Goal: Task Accomplishment & Management: Complete application form

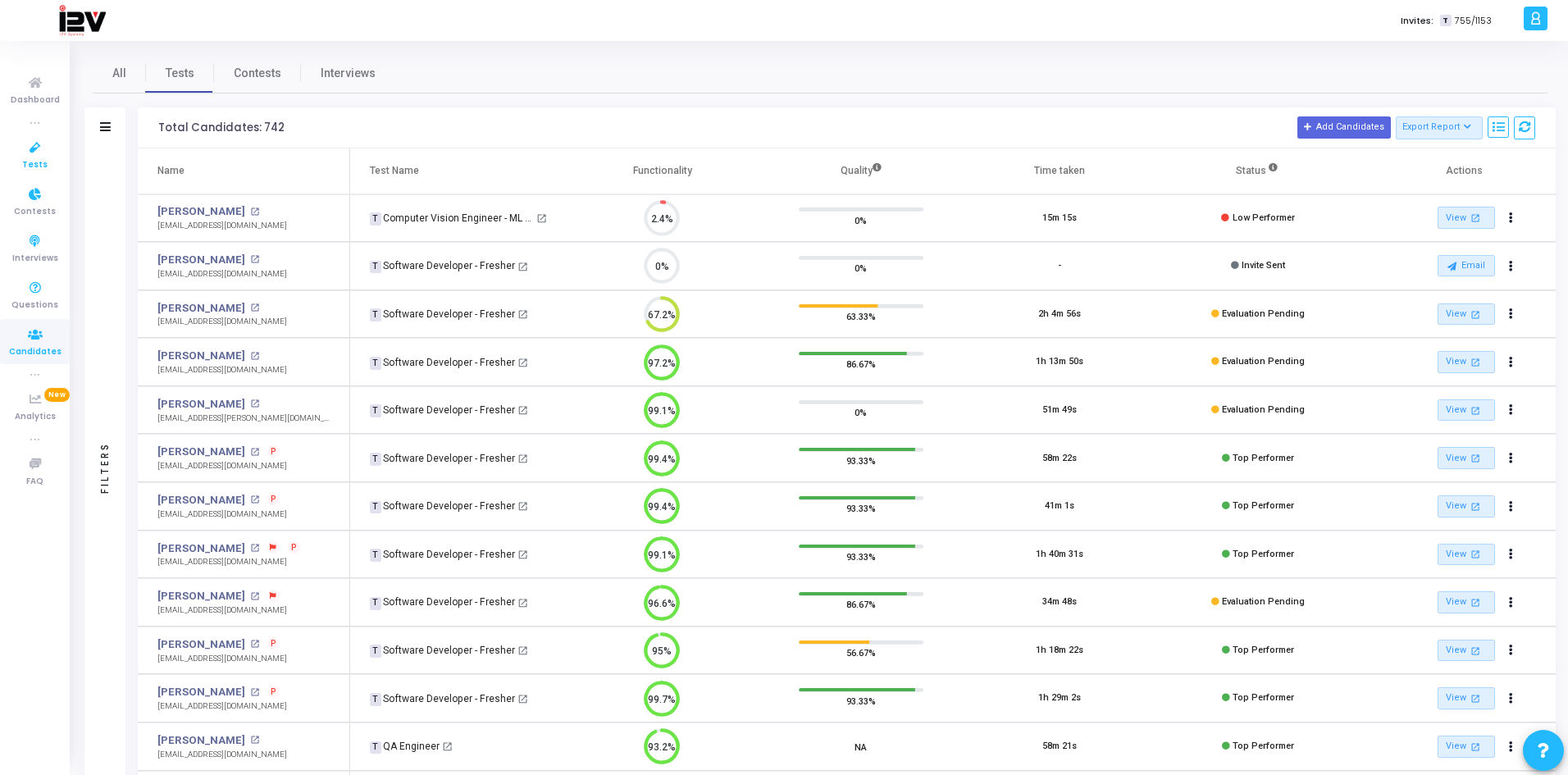
click at [25, 150] on icon at bounding box center [35, 148] width 34 height 21
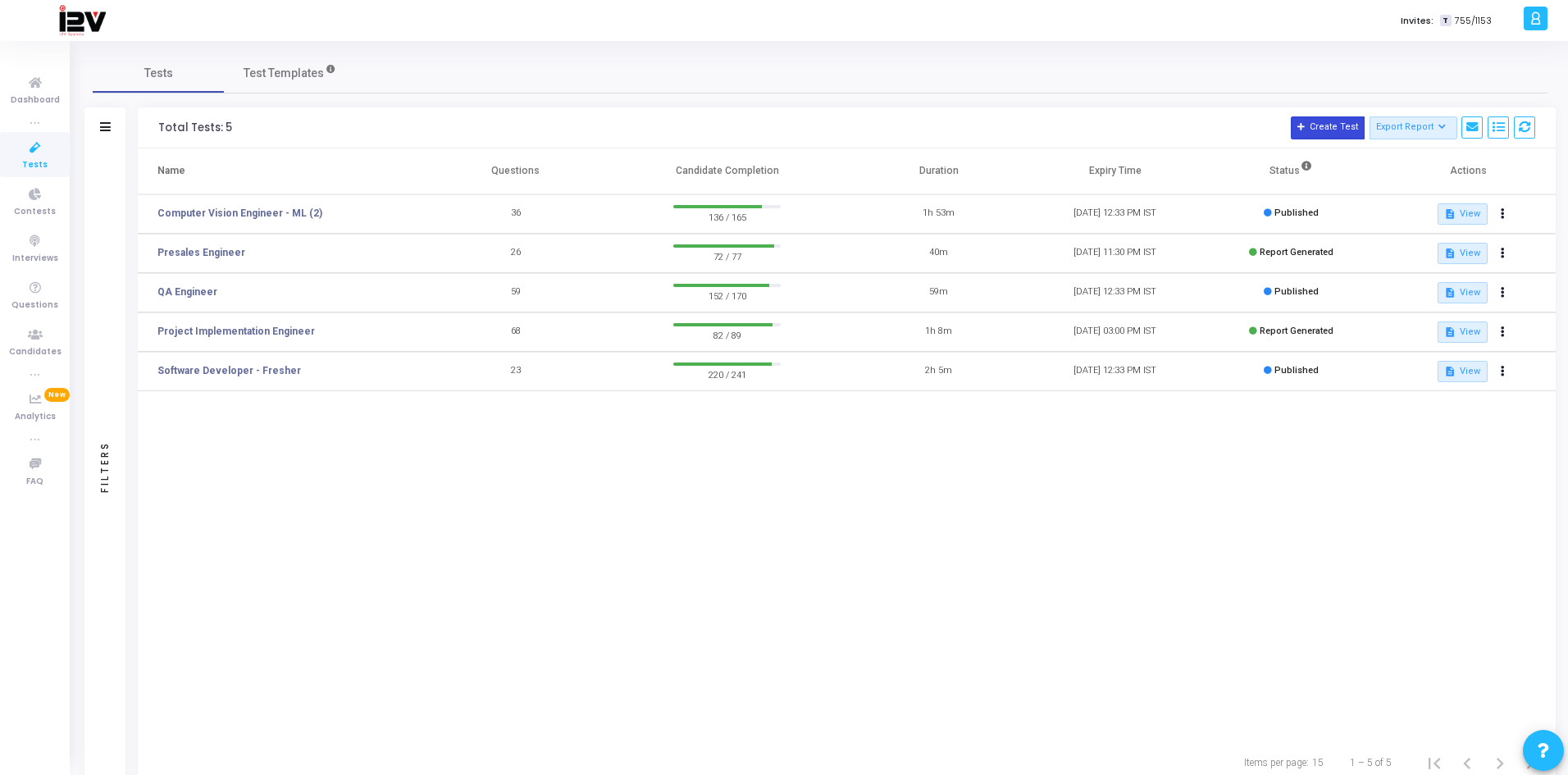
click at [1323, 125] on button "Create Test" at bounding box center [1328, 128] width 74 height 23
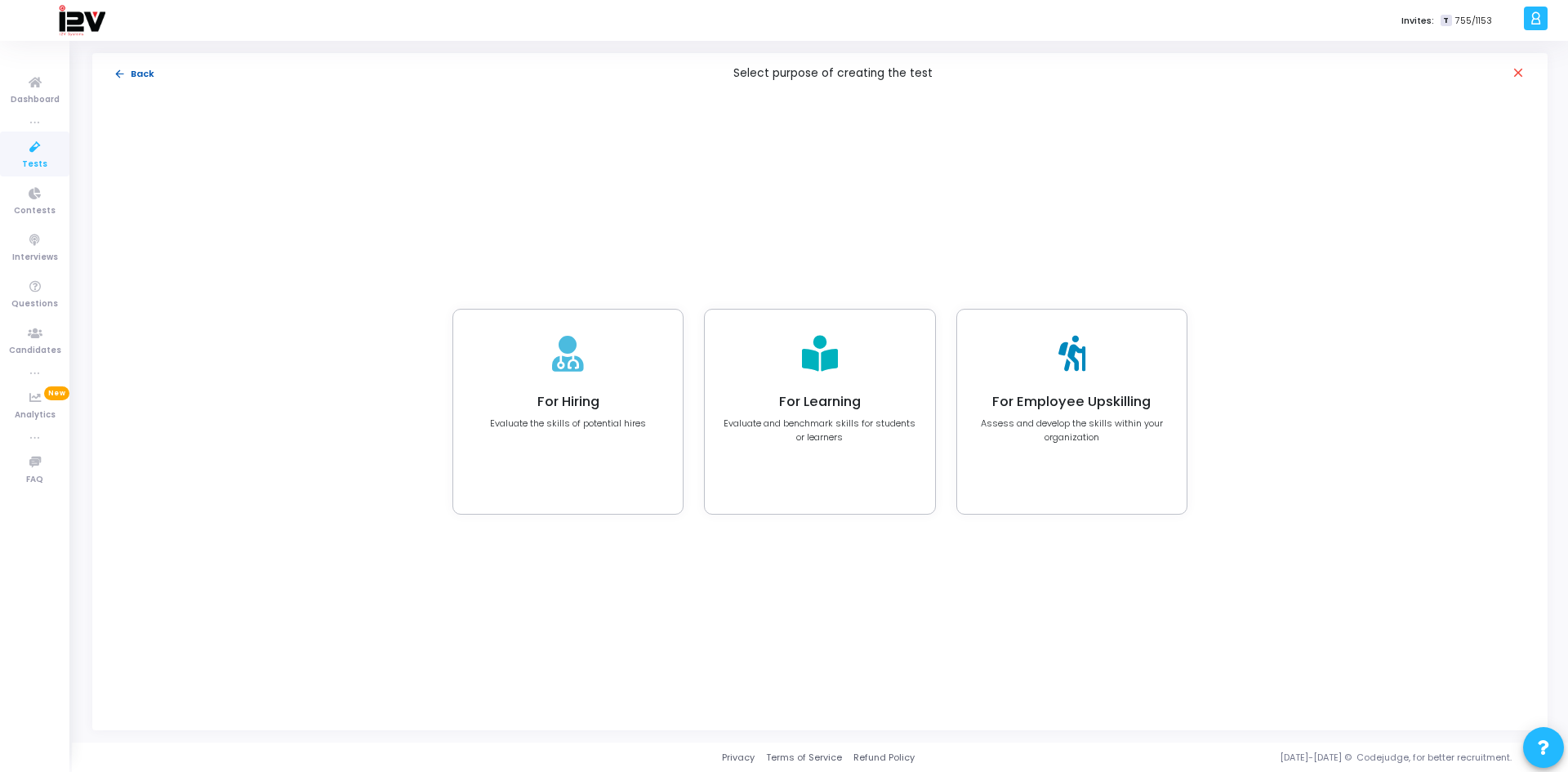
click at [145, 72] on button "arrow_back Back" at bounding box center [134, 74] width 43 height 15
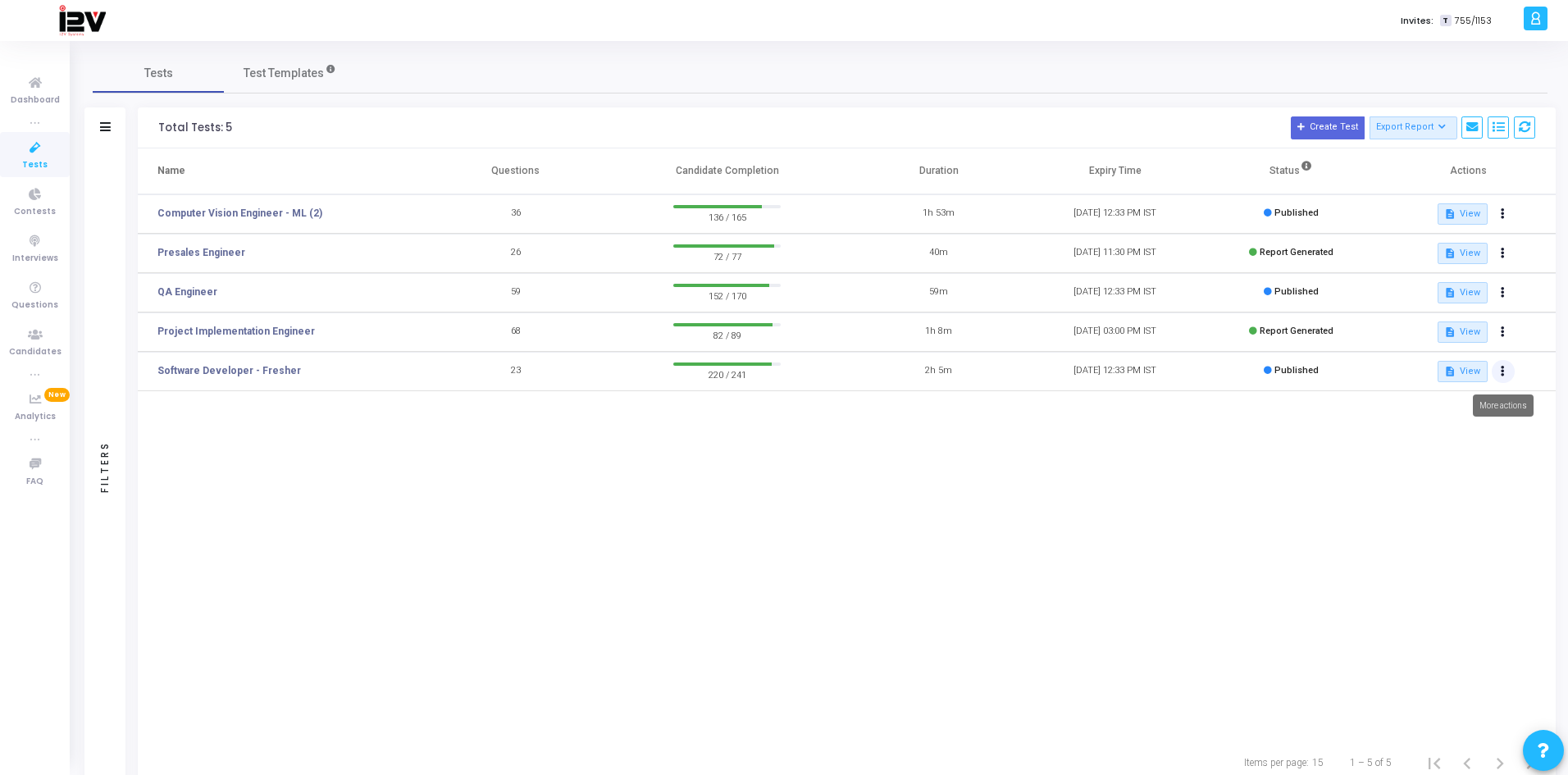
click at [1504, 373] on icon at bounding box center [1503, 372] width 4 height 9
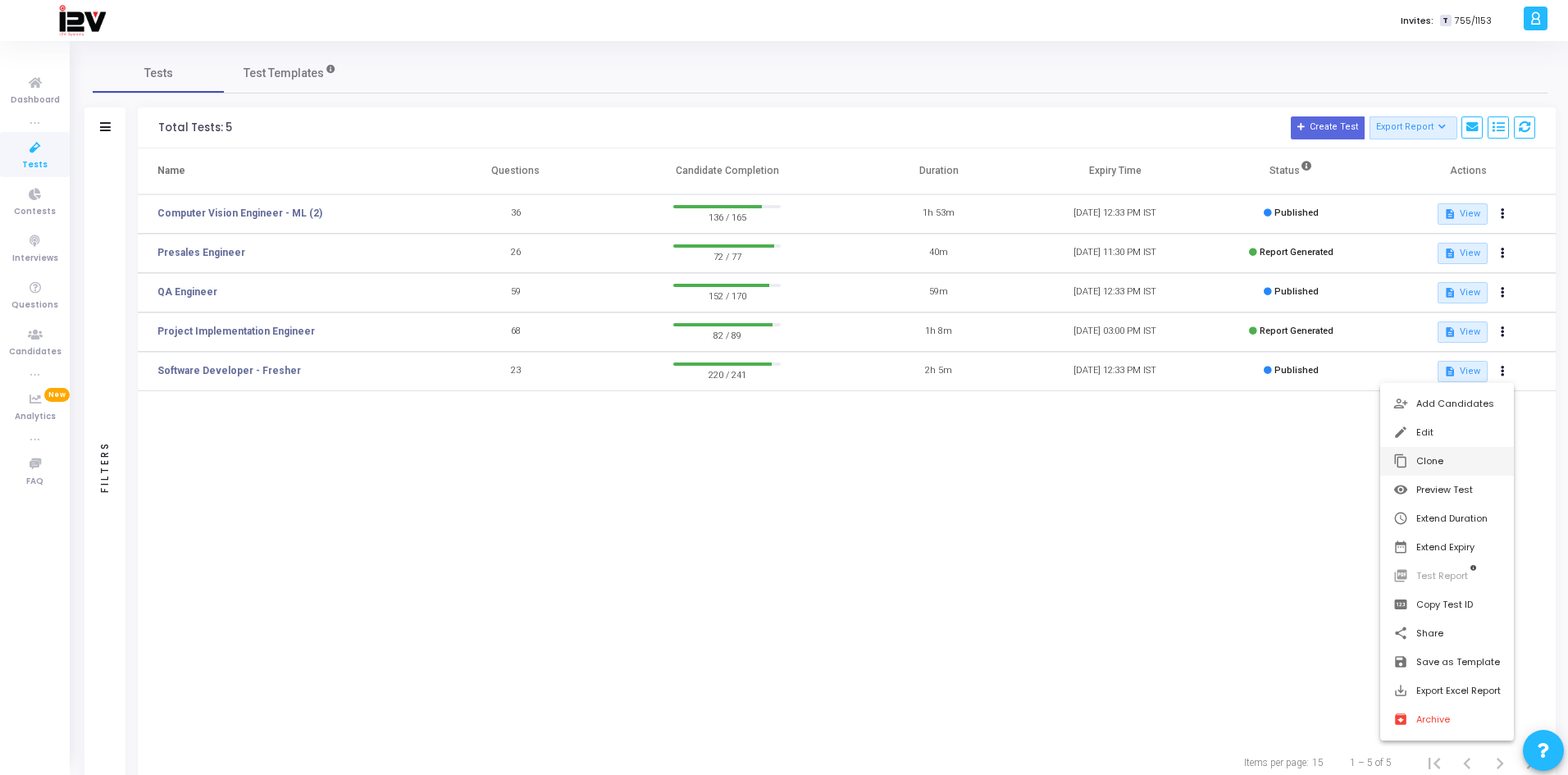
click at [1434, 458] on button "content_copy Clone" at bounding box center [1448, 461] width 134 height 28
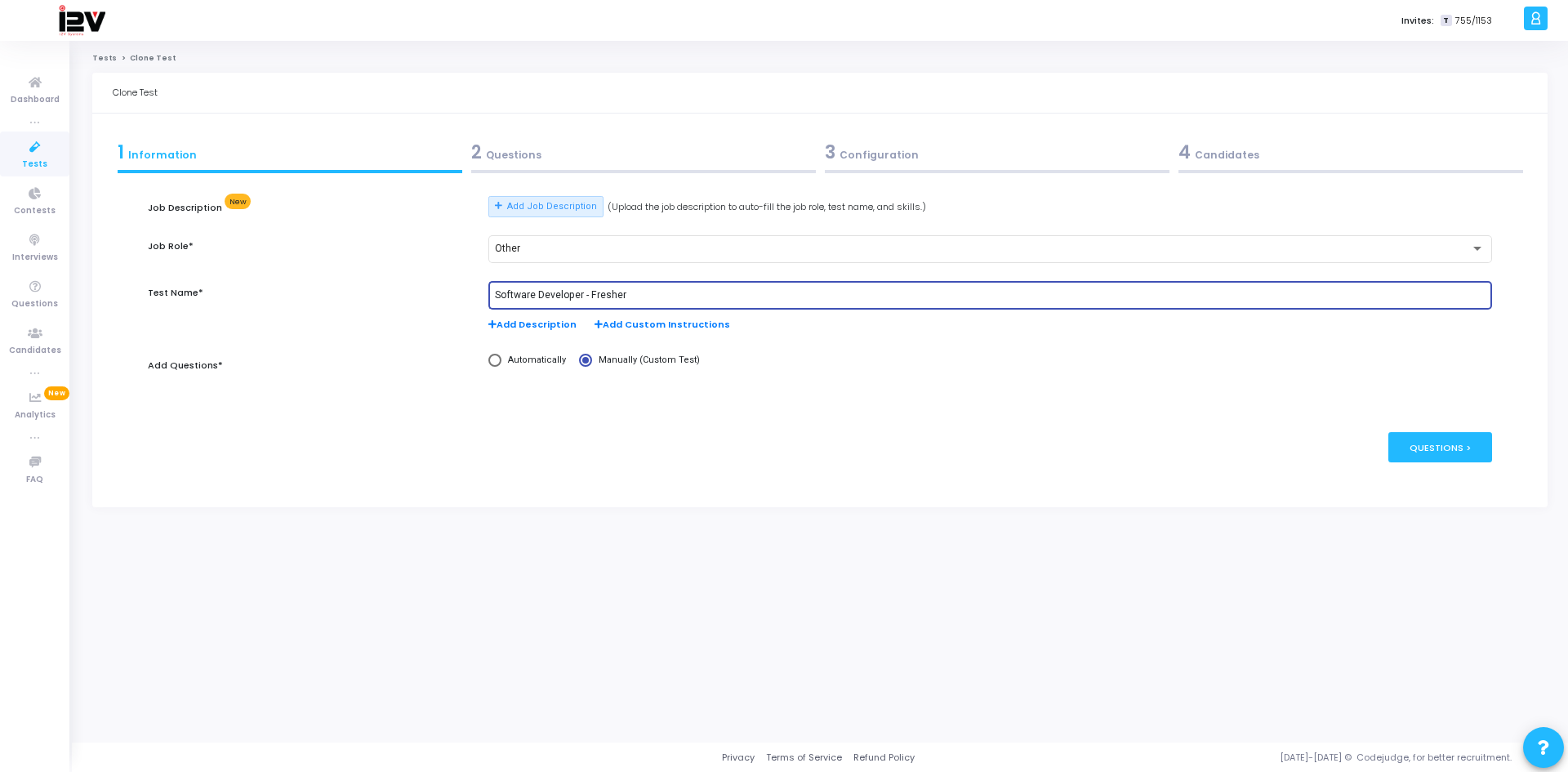
click at [649, 298] on input "Software Developer - Fresher" at bounding box center [990, 295] width 990 height 11
drag, startPoint x: 587, startPoint y: 296, endPoint x: 446, endPoint y: 298, distance: 141.0
click at [446, 298] on div "Test Name* Software Developer Add Description Add Custom Instructions" at bounding box center [819, 315] width 1360 height 68
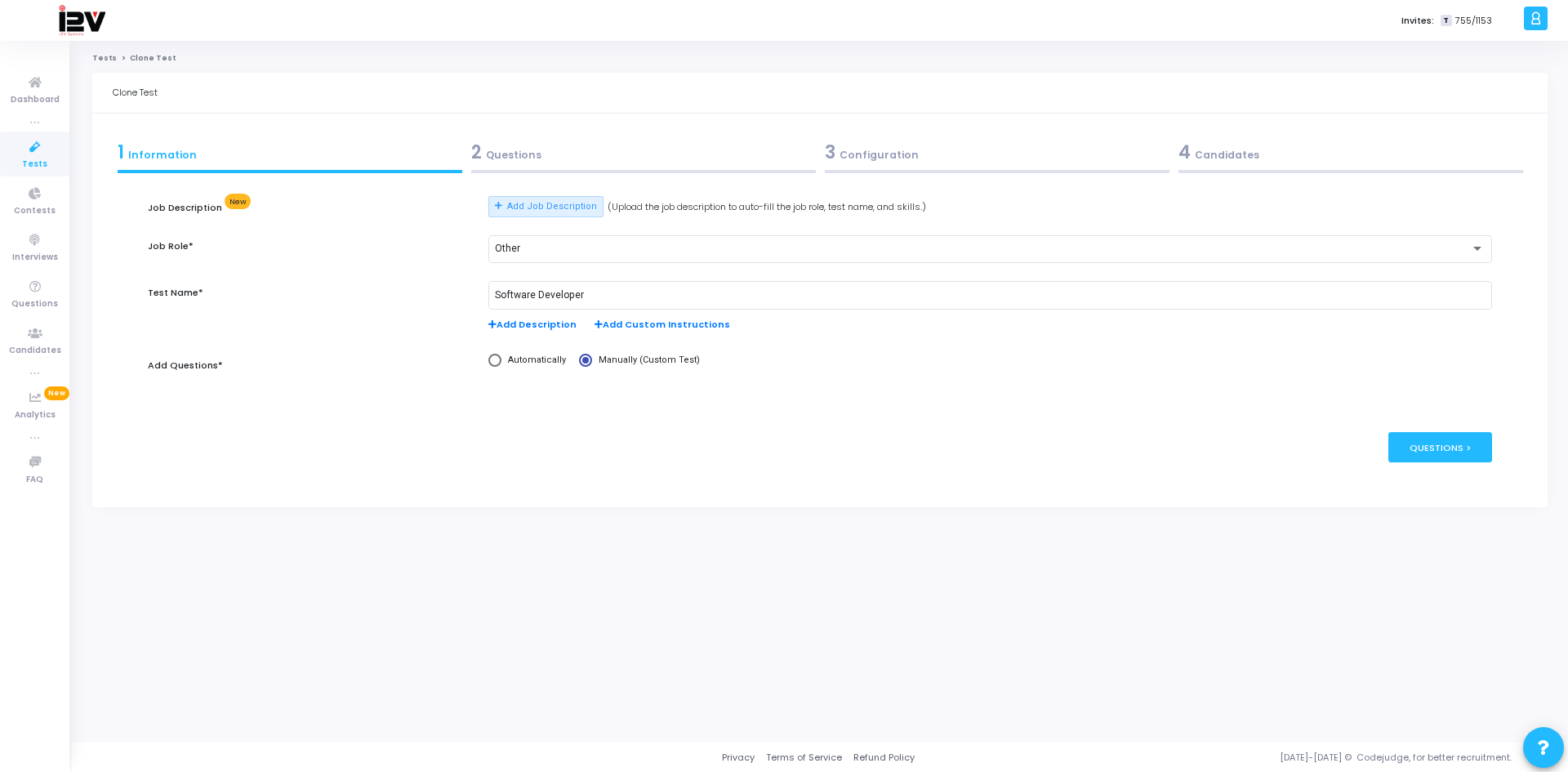
click at [426, 390] on div "Job Description New Add Job Description (Upload the job description to auto-fil…" at bounding box center [819, 302] width 1343 height 213
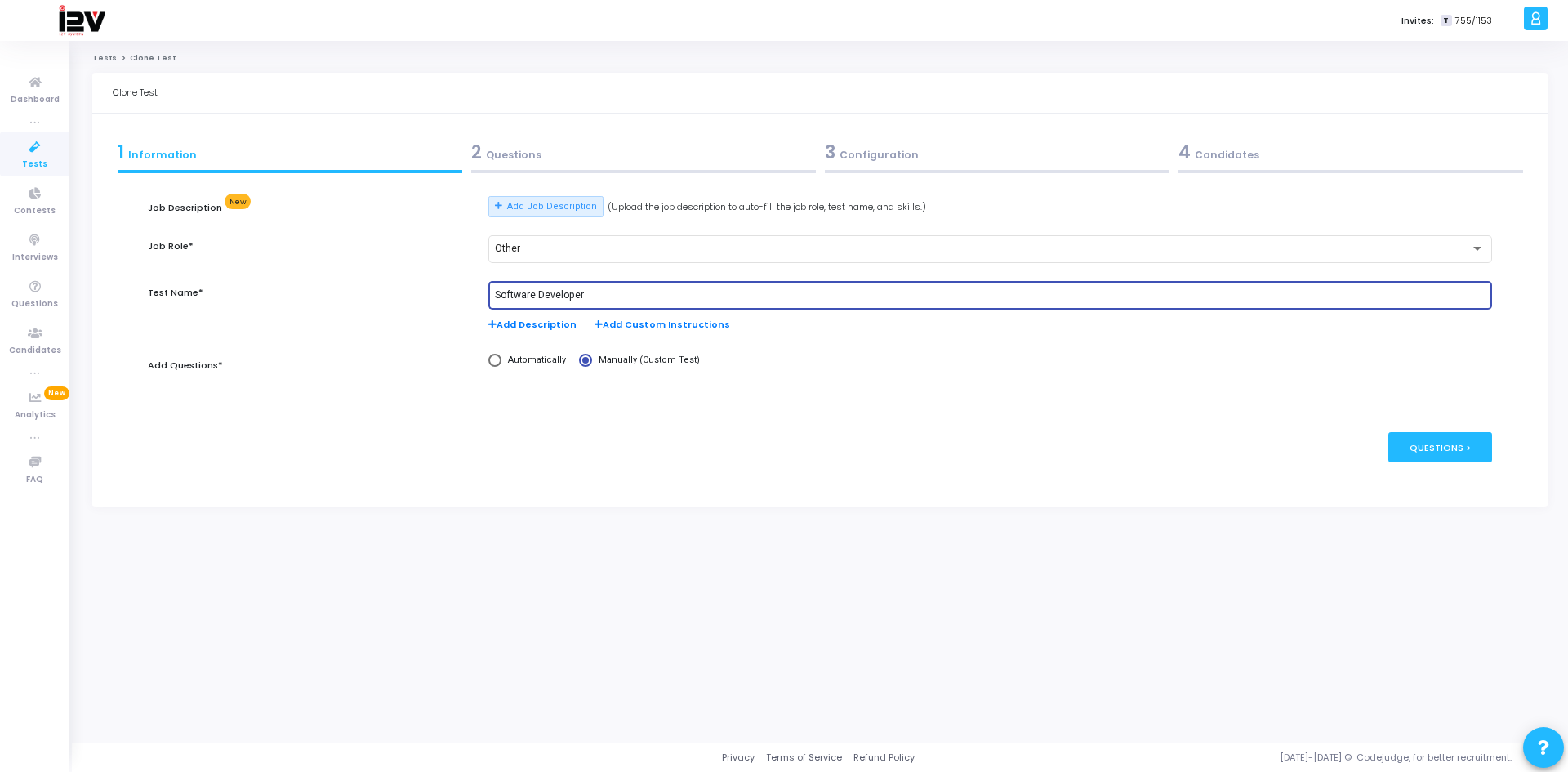
click at [591, 298] on input "Software Developer" at bounding box center [990, 295] width 990 height 11
drag, startPoint x: 591, startPoint y: 298, endPoint x: 481, endPoint y: 287, distance: 110.5
click at [481, 287] on div "Software Developer Add Description Add Custom Instructions" at bounding box center [990, 315] width 1020 height 68
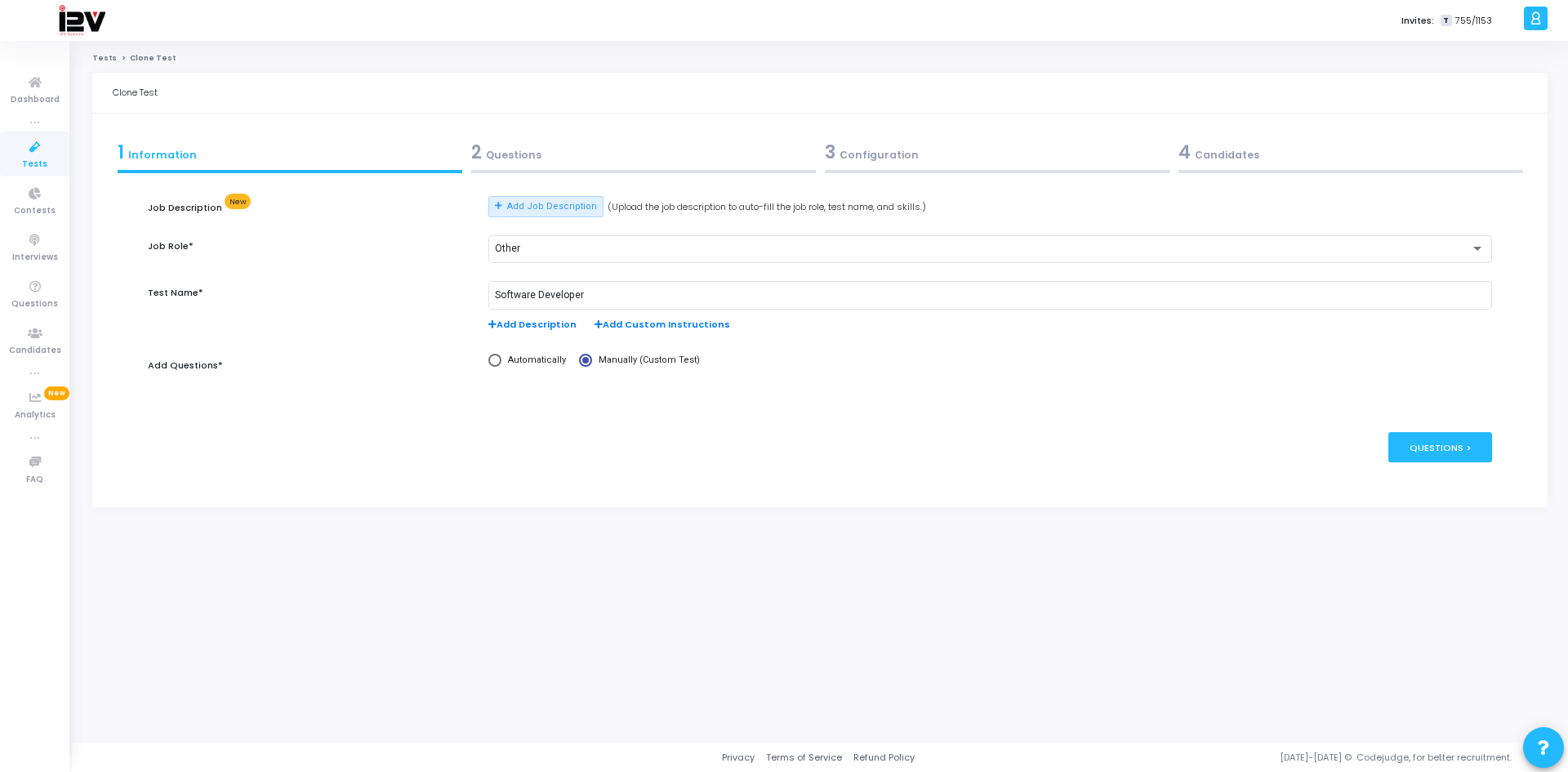
click at [288, 427] on div "publish Publish Now Questions >" at bounding box center [819, 447] width 1343 height 80
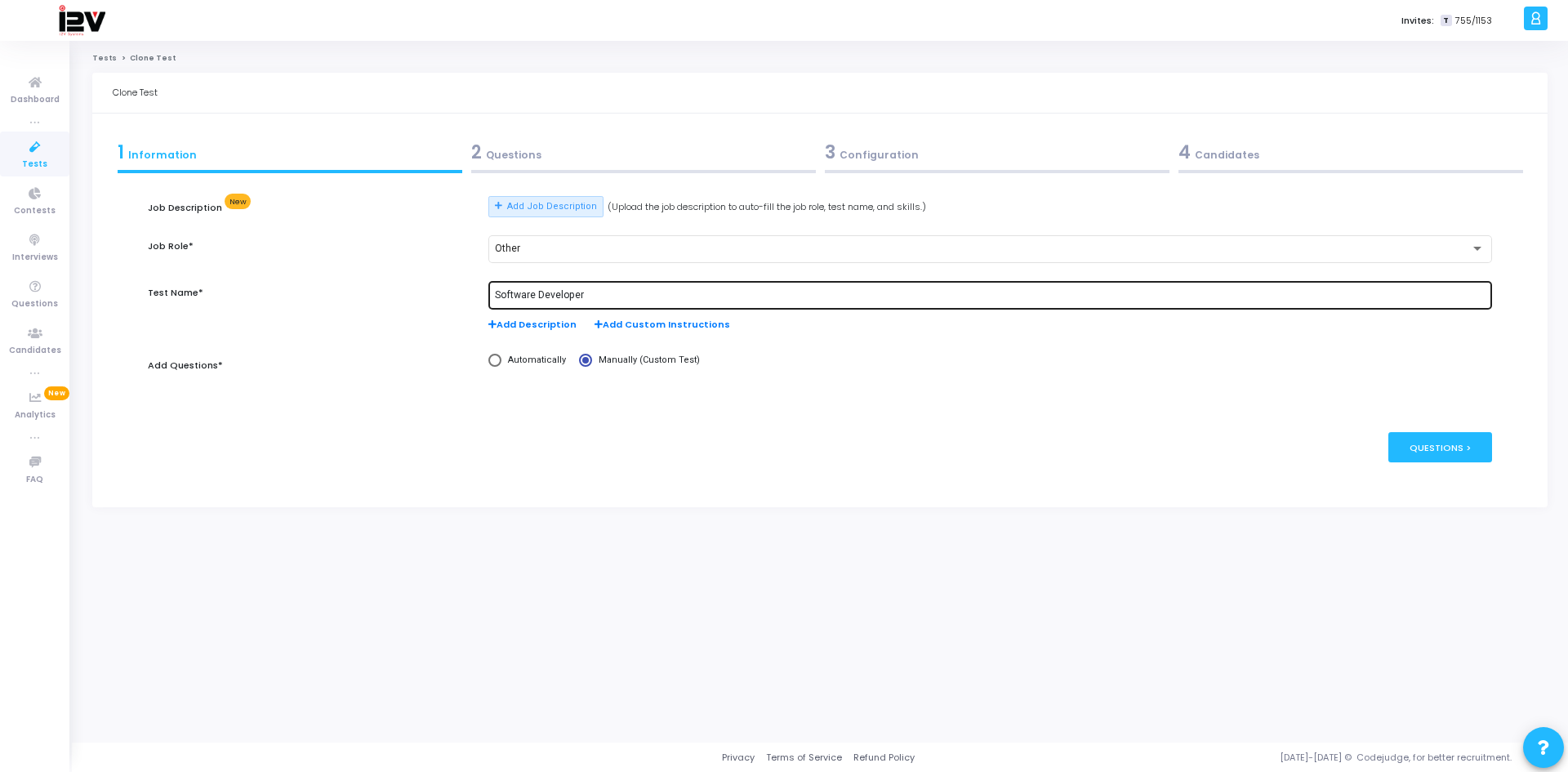
click at [597, 291] on input "Software Developer" at bounding box center [990, 295] width 990 height 11
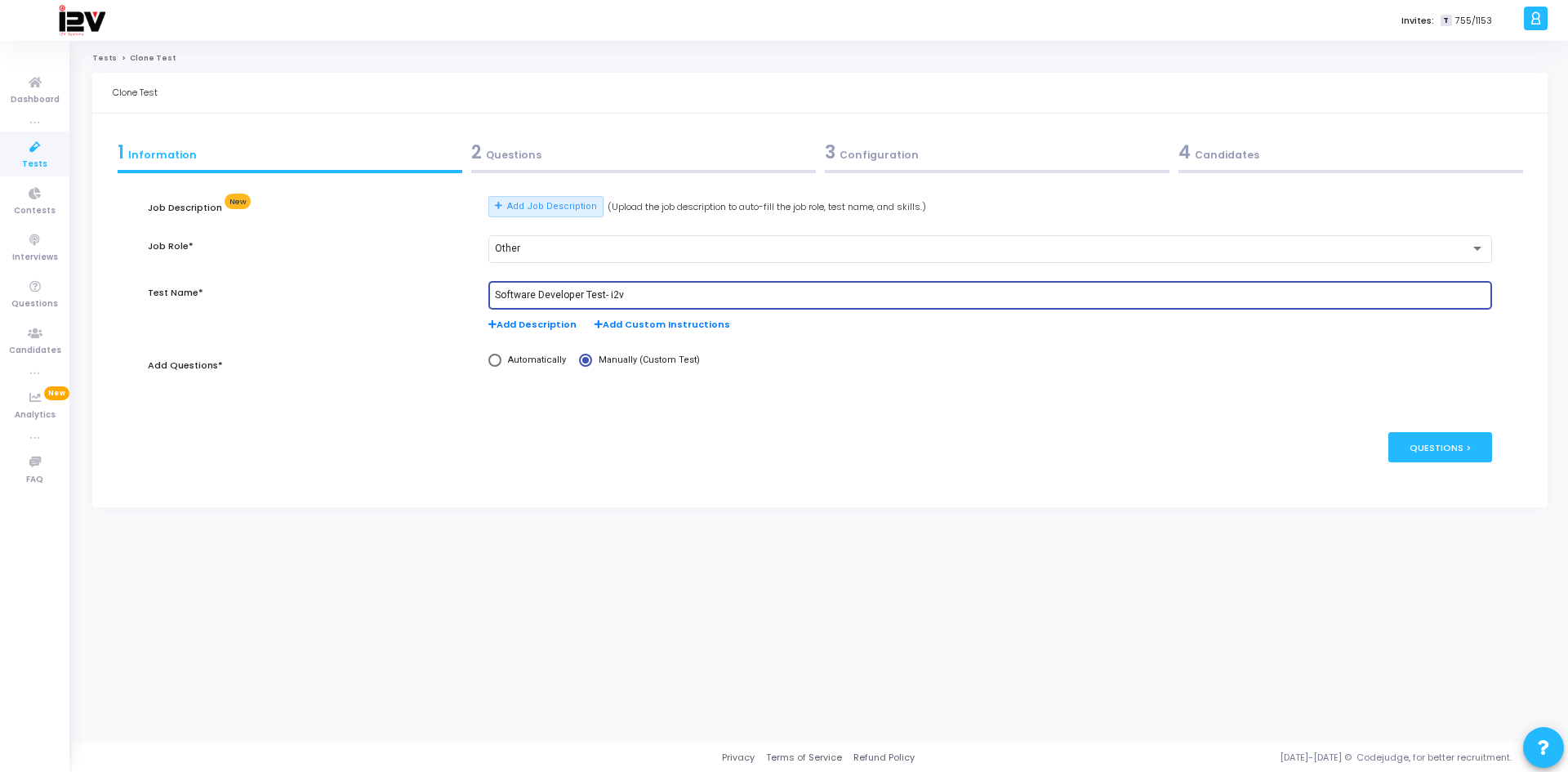
click at [582, 295] on input "Software Developer Test- i2v" at bounding box center [990, 295] width 990 height 11
click at [649, 298] on input "Software Developer Test- i2v" at bounding box center [990, 295] width 990 height 11
drag, startPoint x: 605, startPoint y: 292, endPoint x: 632, endPoint y: 288, distance: 27.3
click at [605, 292] on input "Software Developer Test- for [PERSON_NAME]" at bounding box center [990, 295] width 990 height 11
type input "Software Developer Test for [PERSON_NAME]"
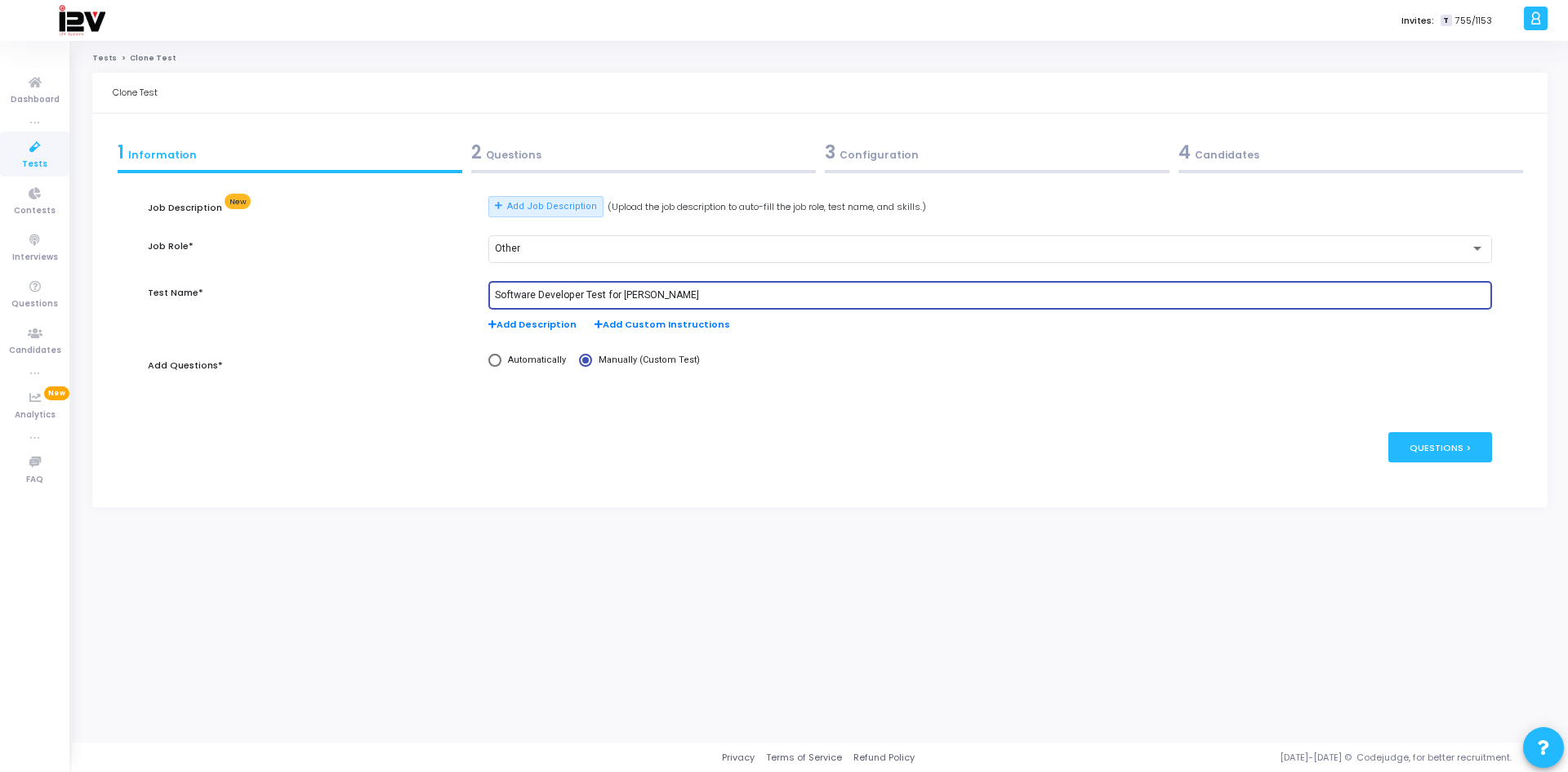
click at [538, 152] on div "2 Questions" at bounding box center [643, 152] width 344 height 27
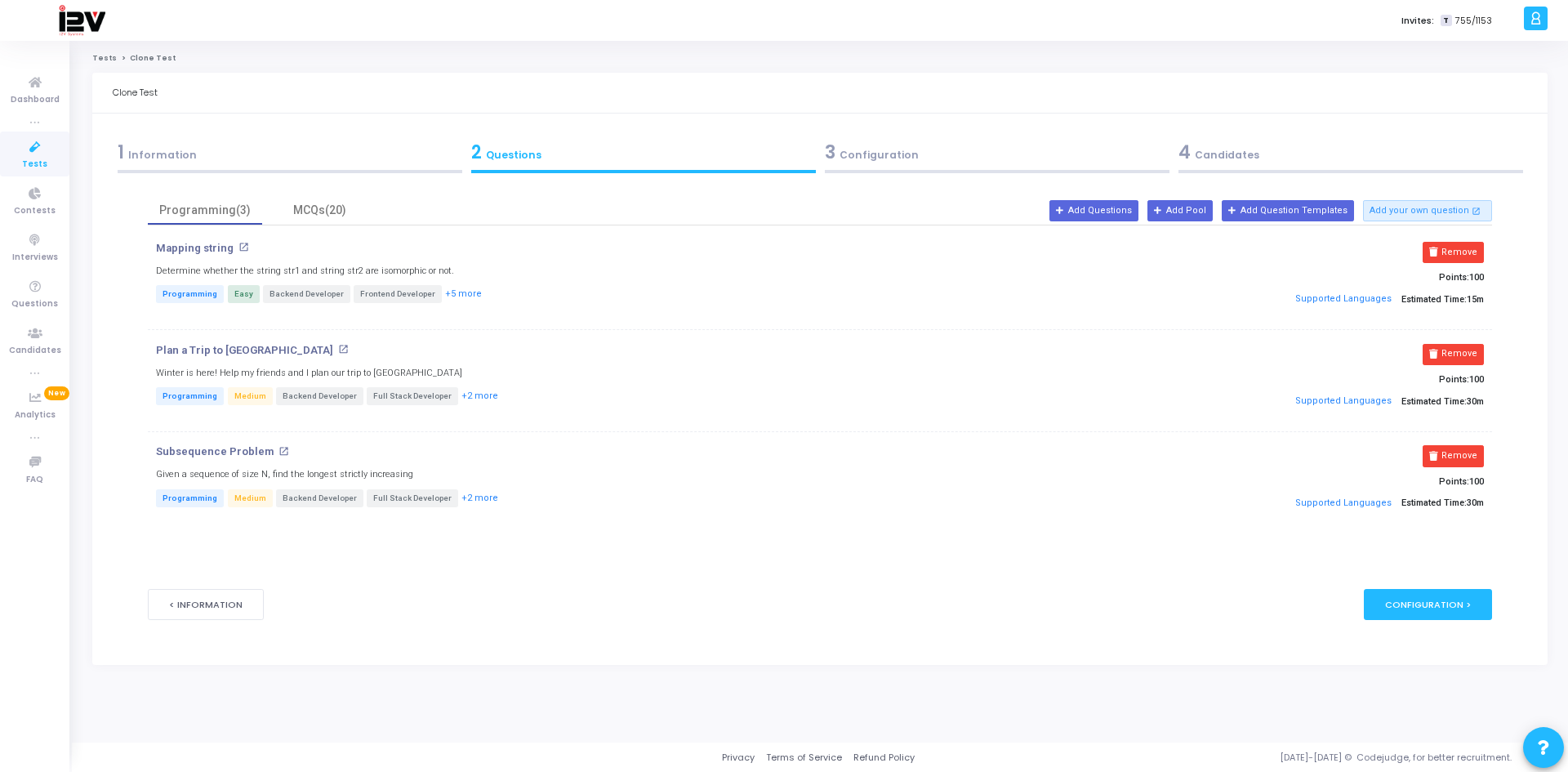
click at [889, 153] on div "3 Configuration" at bounding box center [996, 152] width 344 height 27
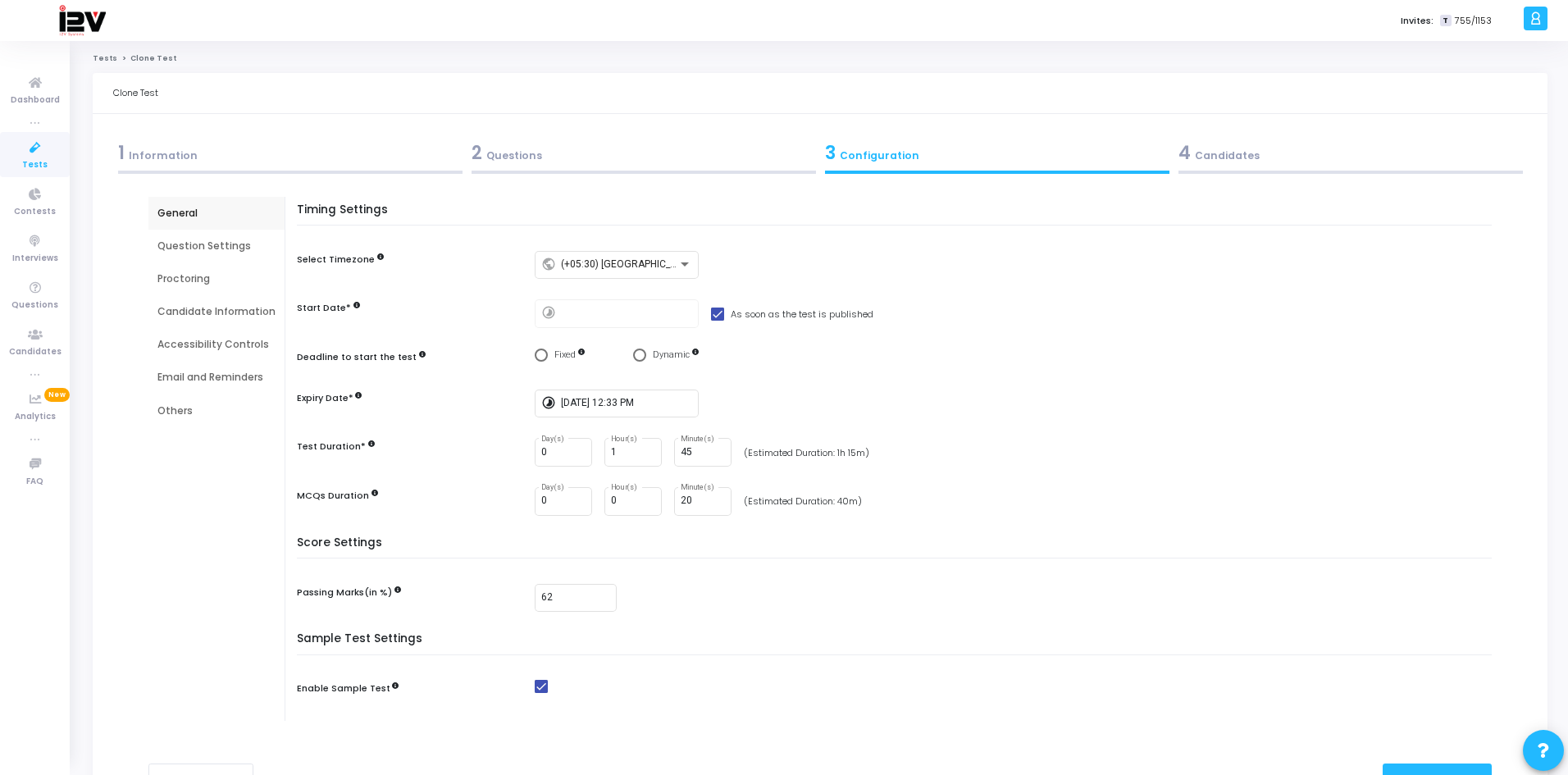
click at [718, 316] on span at bounding box center [717, 313] width 13 height 13
click at [717, 321] on input "As soon as the test is published" at bounding box center [717, 321] width 1 height 1
checkbox input "false"
type input "[DATE] 11:48 AM"
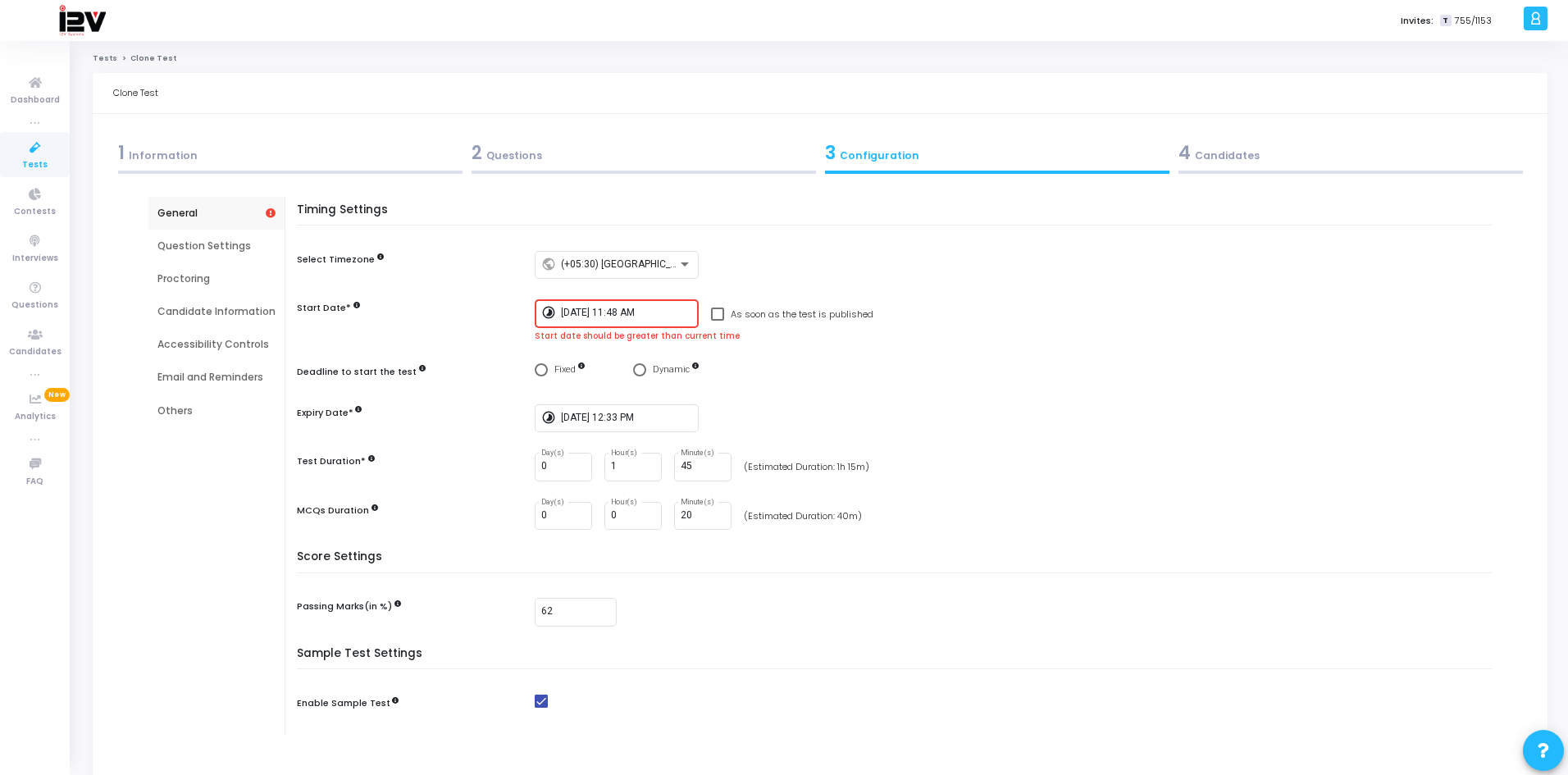
click at [593, 316] on input "[DATE] 11:48 AM" at bounding box center [627, 312] width 131 height 11
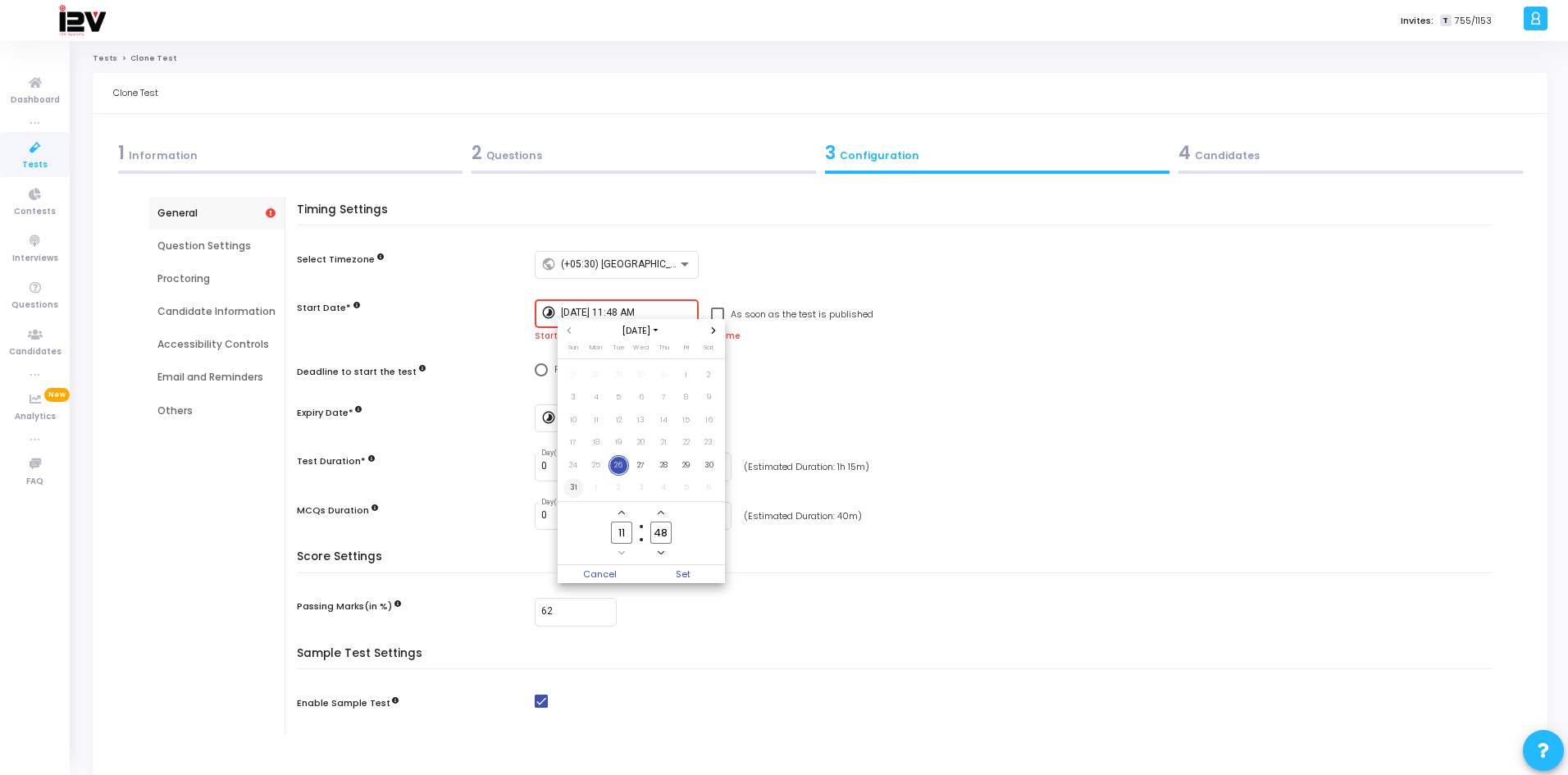
click at [575, 487] on span "31" at bounding box center [574, 488] width 21 height 21
click at [622, 549] on icon "Minus a hour" at bounding box center [622, 553] width 7 height 7
click at [621, 515] on icon "Add a hour" at bounding box center [622, 513] width 7 height 7
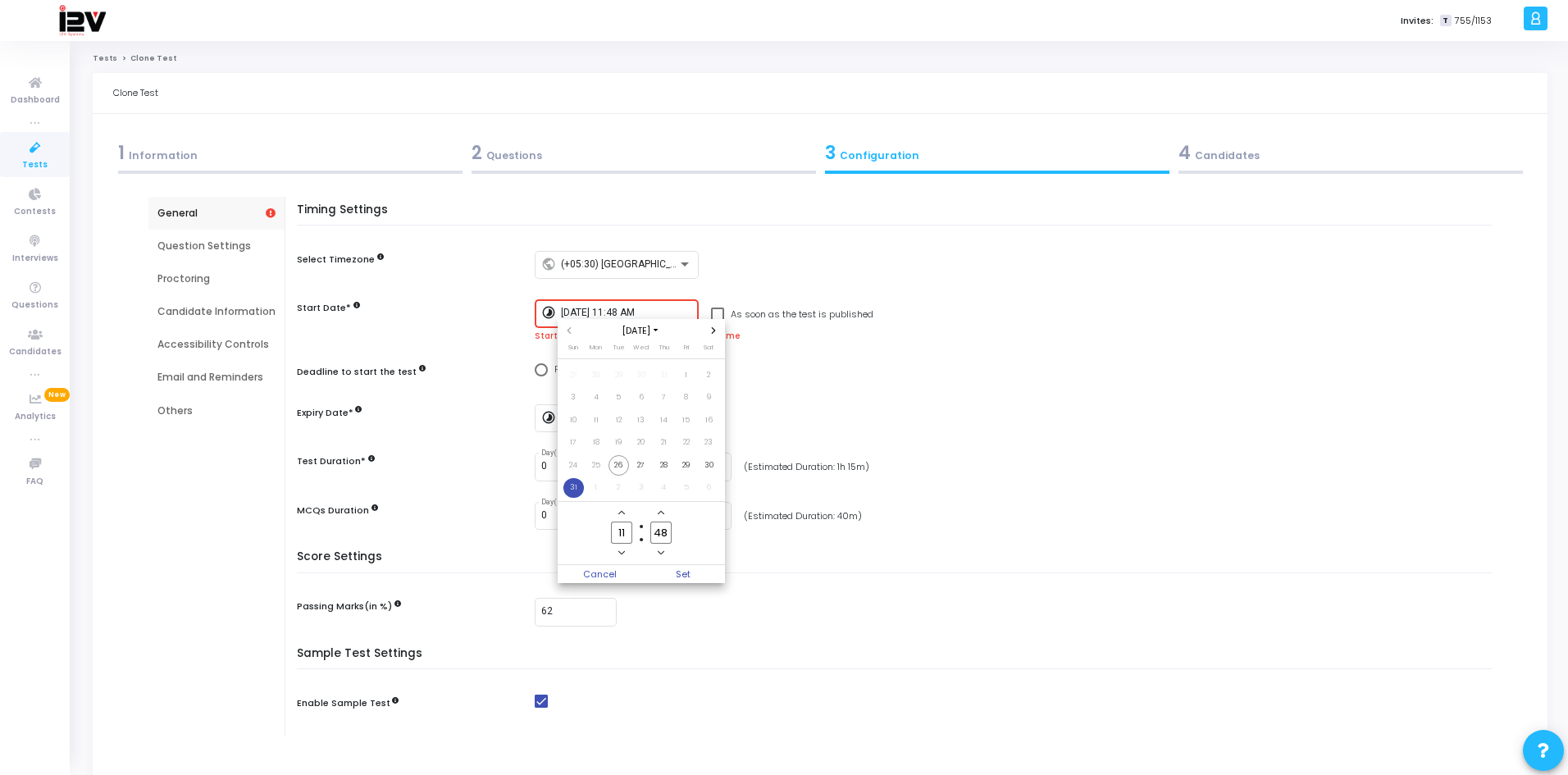
click at [621, 515] on icon "Add a hour" at bounding box center [622, 513] width 7 height 7
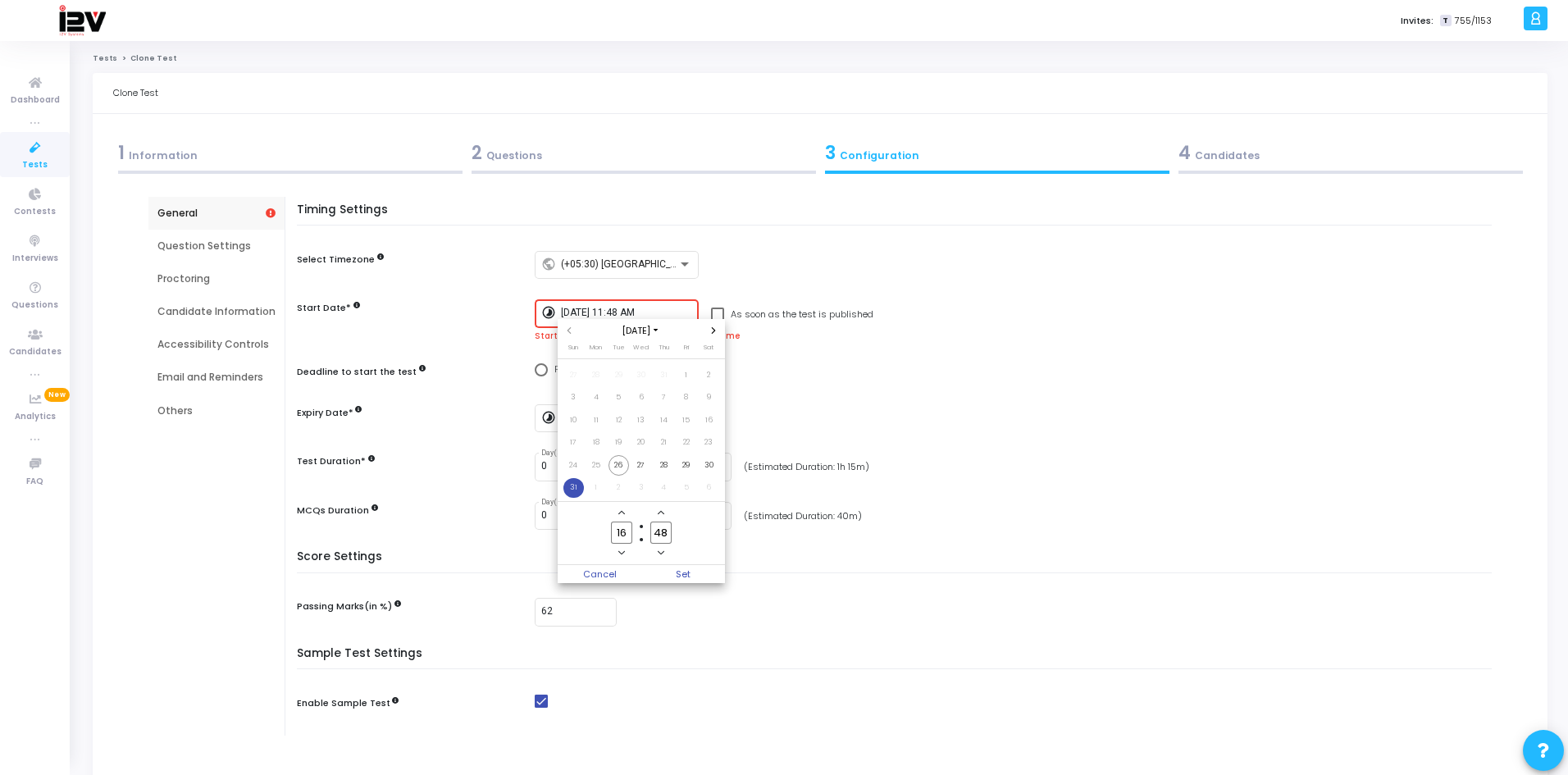
click at [621, 515] on icon "Add a hour" at bounding box center [622, 513] width 7 height 7
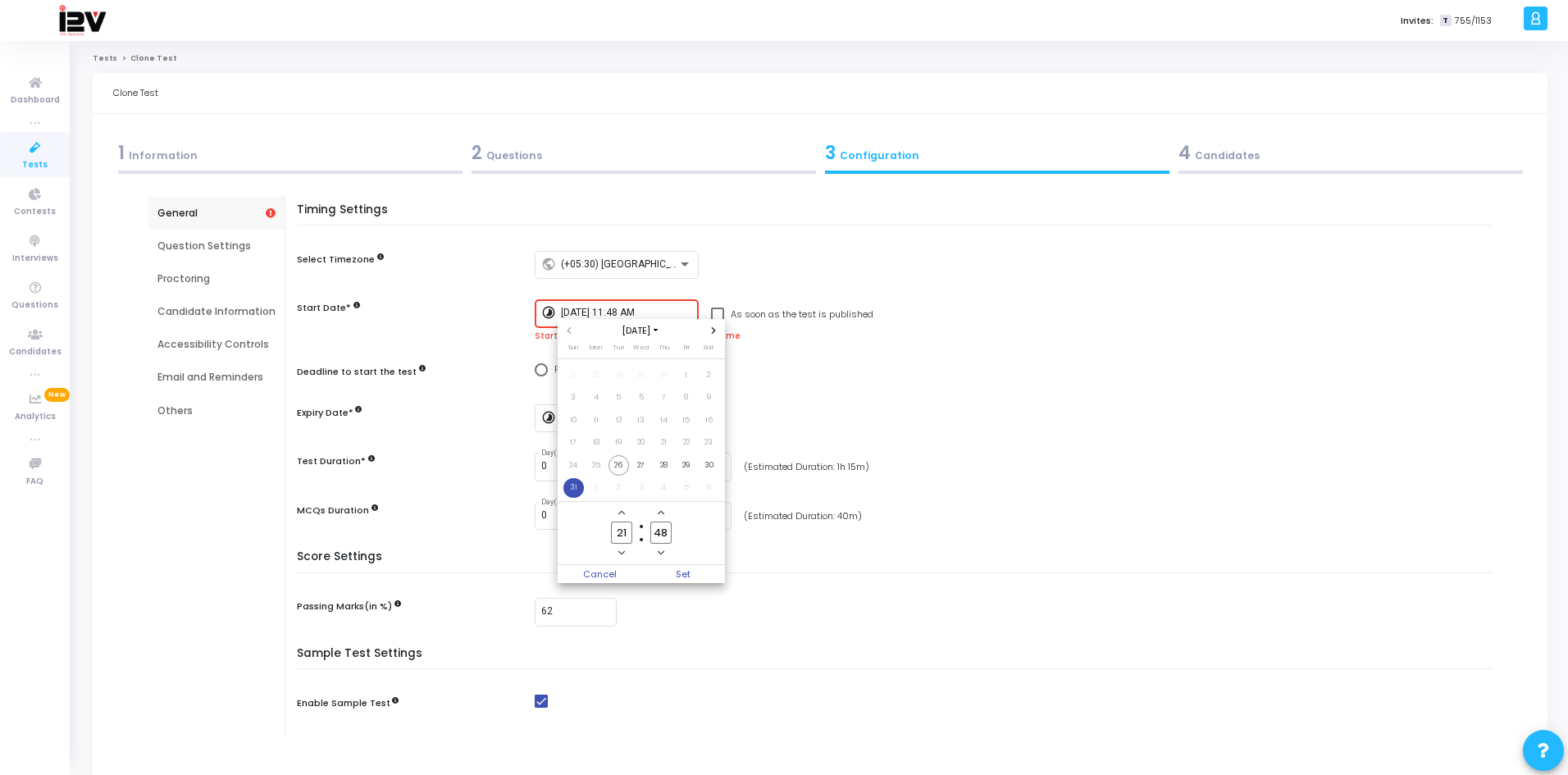
click at [621, 515] on icon "Add a hour" at bounding box center [622, 513] width 7 height 7
click at [623, 554] on icon "Minus a hour" at bounding box center [622, 553] width 7 height 7
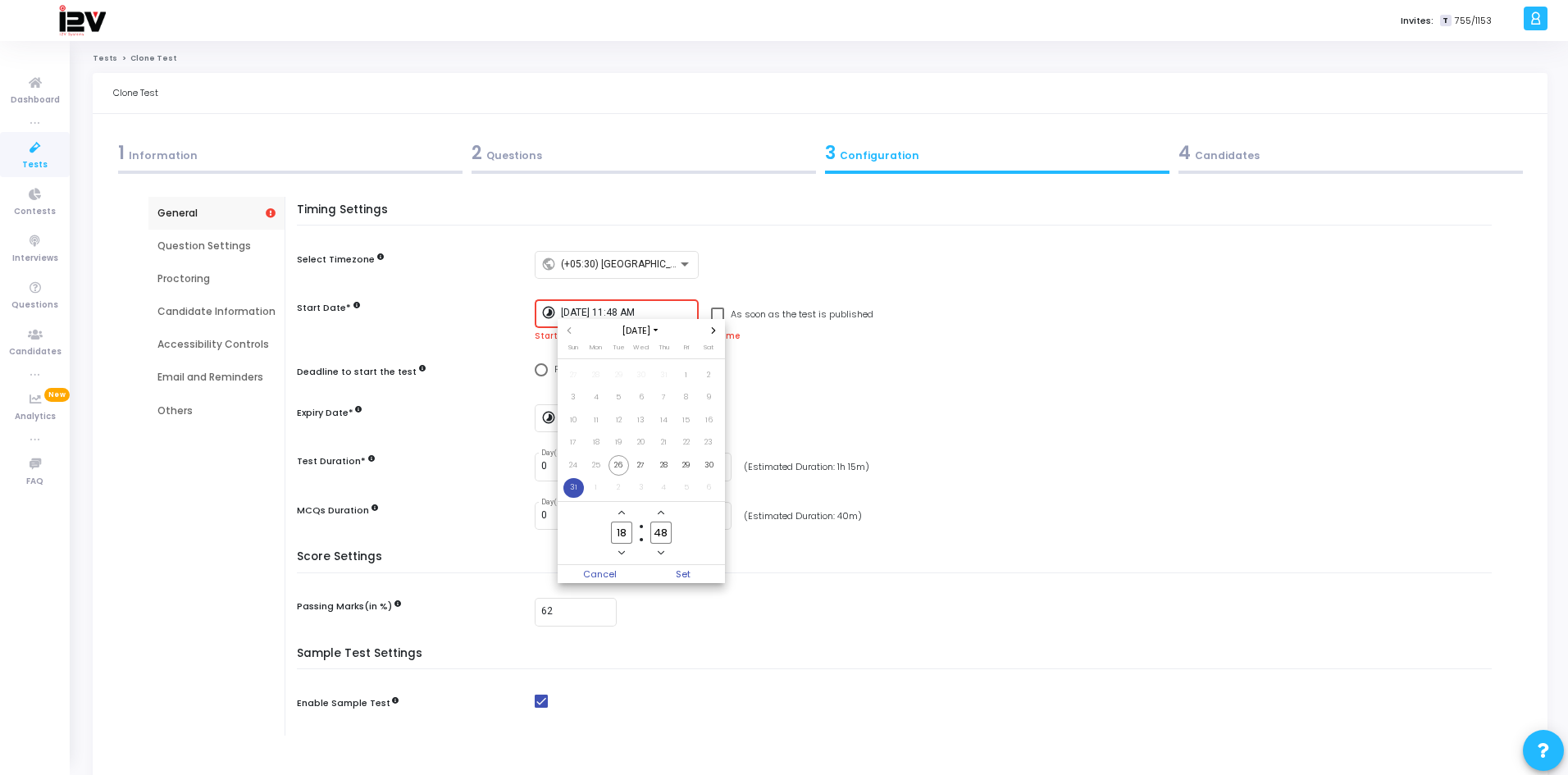
click at [621, 511] on icon "Add a hour" at bounding box center [622, 513] width 7 height 7
type input "19"
click at [663, 549] on icon "Minus a minute" at bounding box center [662, 553] width 7 height 7
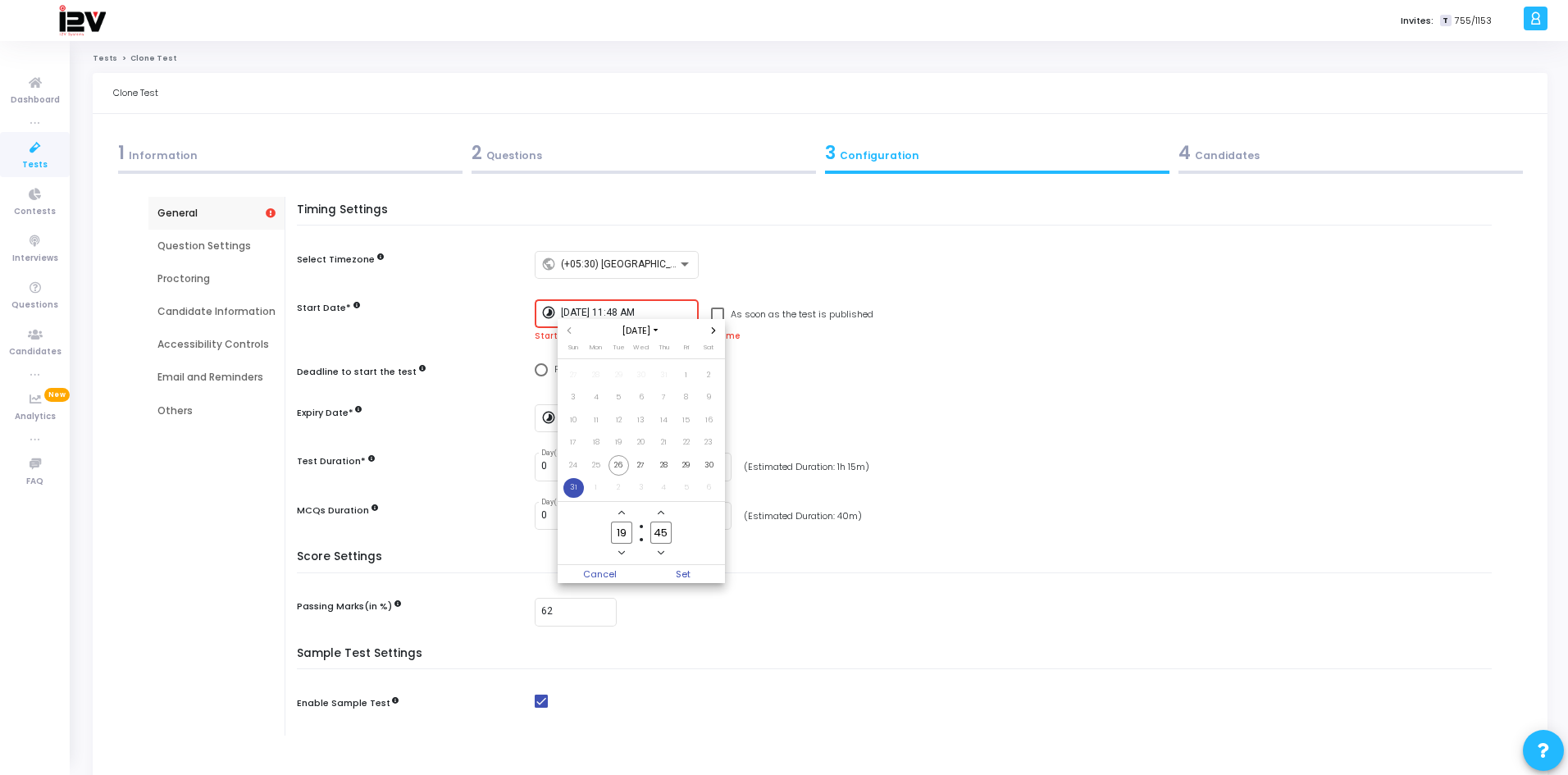
click at [663, 549] on icon "Minus a minute" at bounding box center [662, 553] width 7 height 7
click at [667, 532] on input "44" at bounding box center [661, 533] width 21 height 22
type input "4"
type input "00"
click at [628, 531] on input "19" at bounding box center [621, 533] width 21 height 22
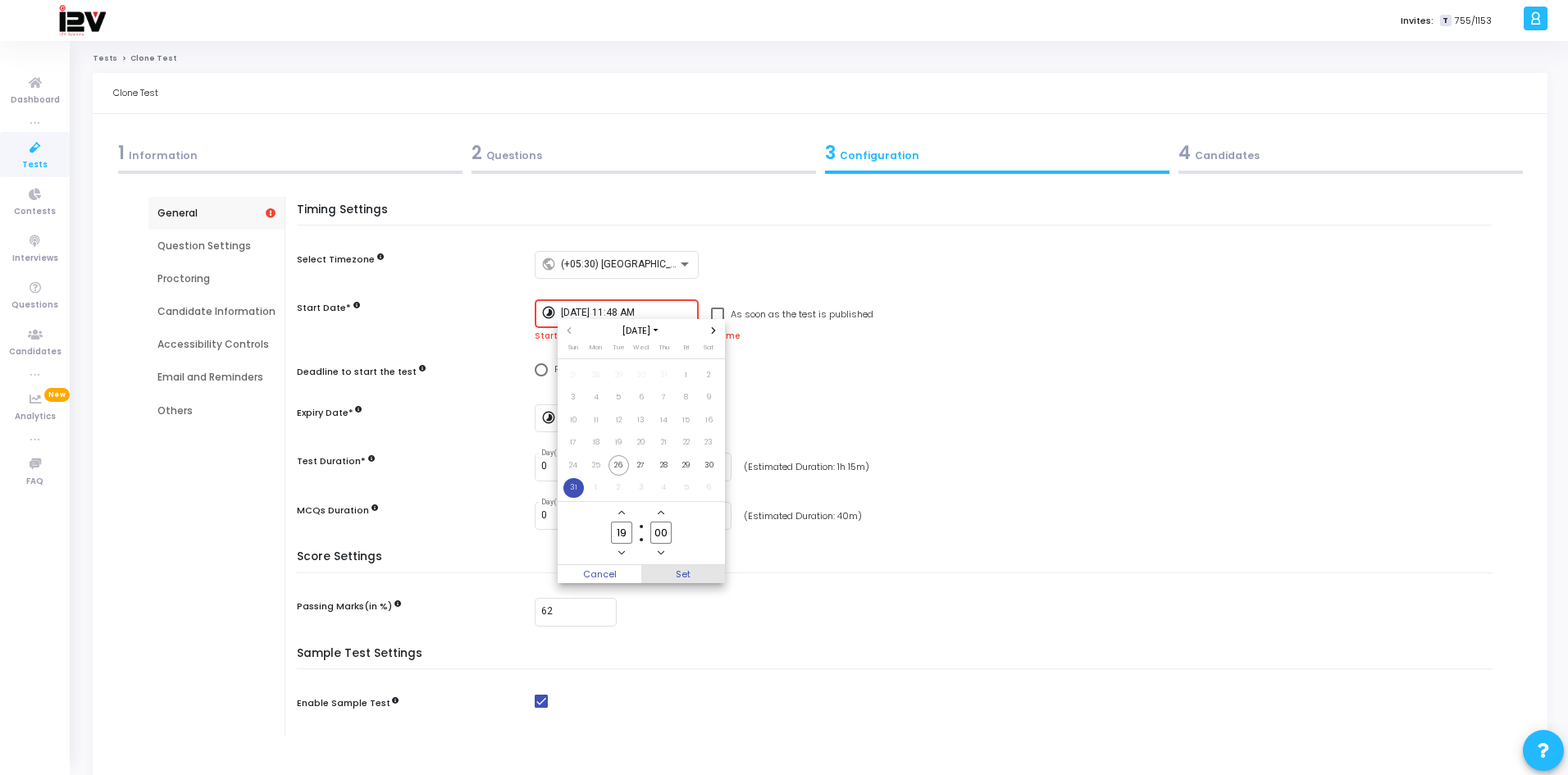
click at [677, 571] on span "Set" at bounding box center [682, 574] width 83 height 18
type input "[DATE] 7:00 PM"
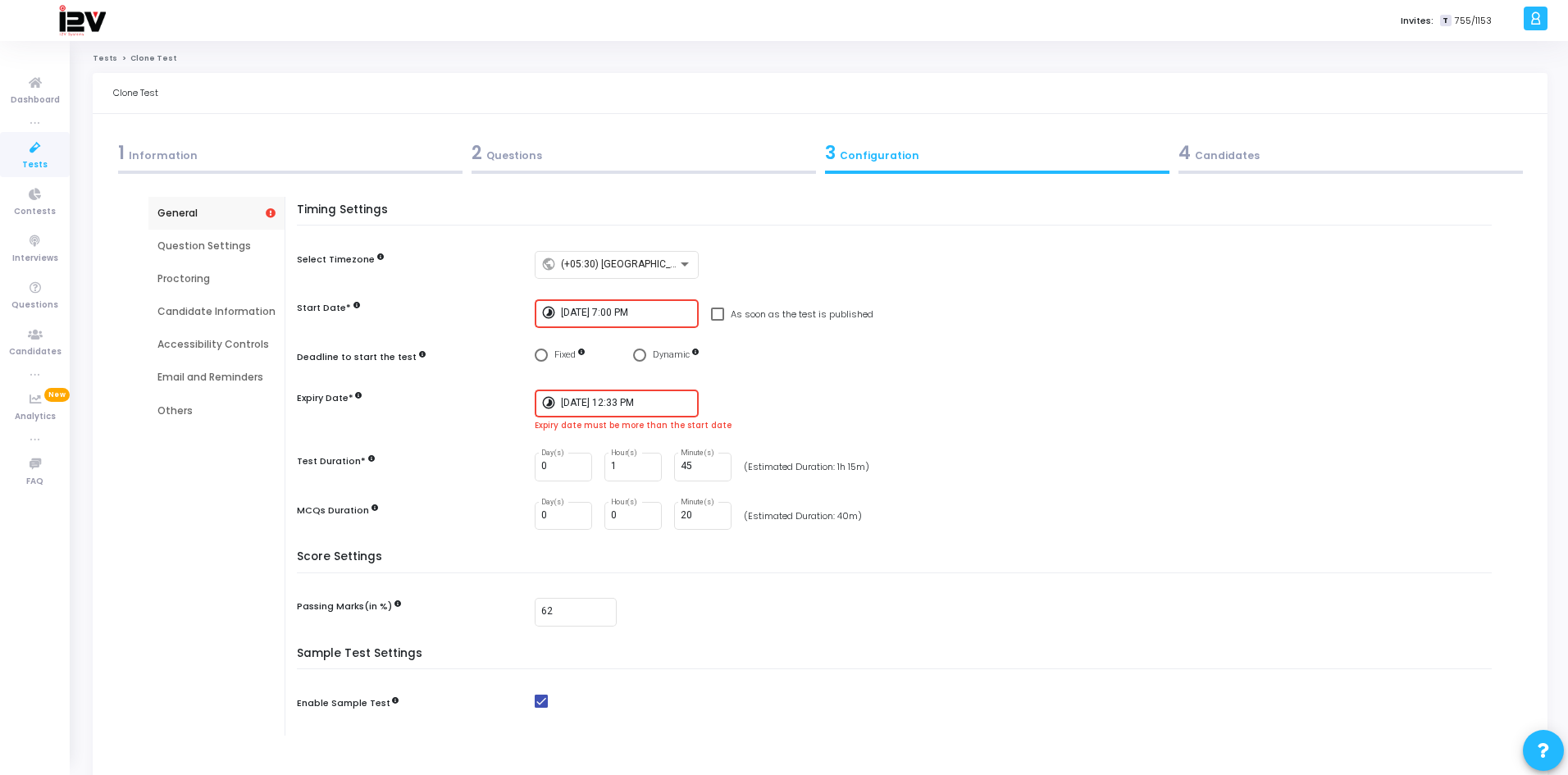
click at [581, 403] on input "[DATE] 12:33 PM" at bounding box center [627, 403] width 131 height 11
click at [572, 574] on span "31" at bounding box center [574, 578] width 21 height 21
click at [627, 619] on input "12" at bounding box center [621, 623] width 21 height 22
type input "1"
type input "23"
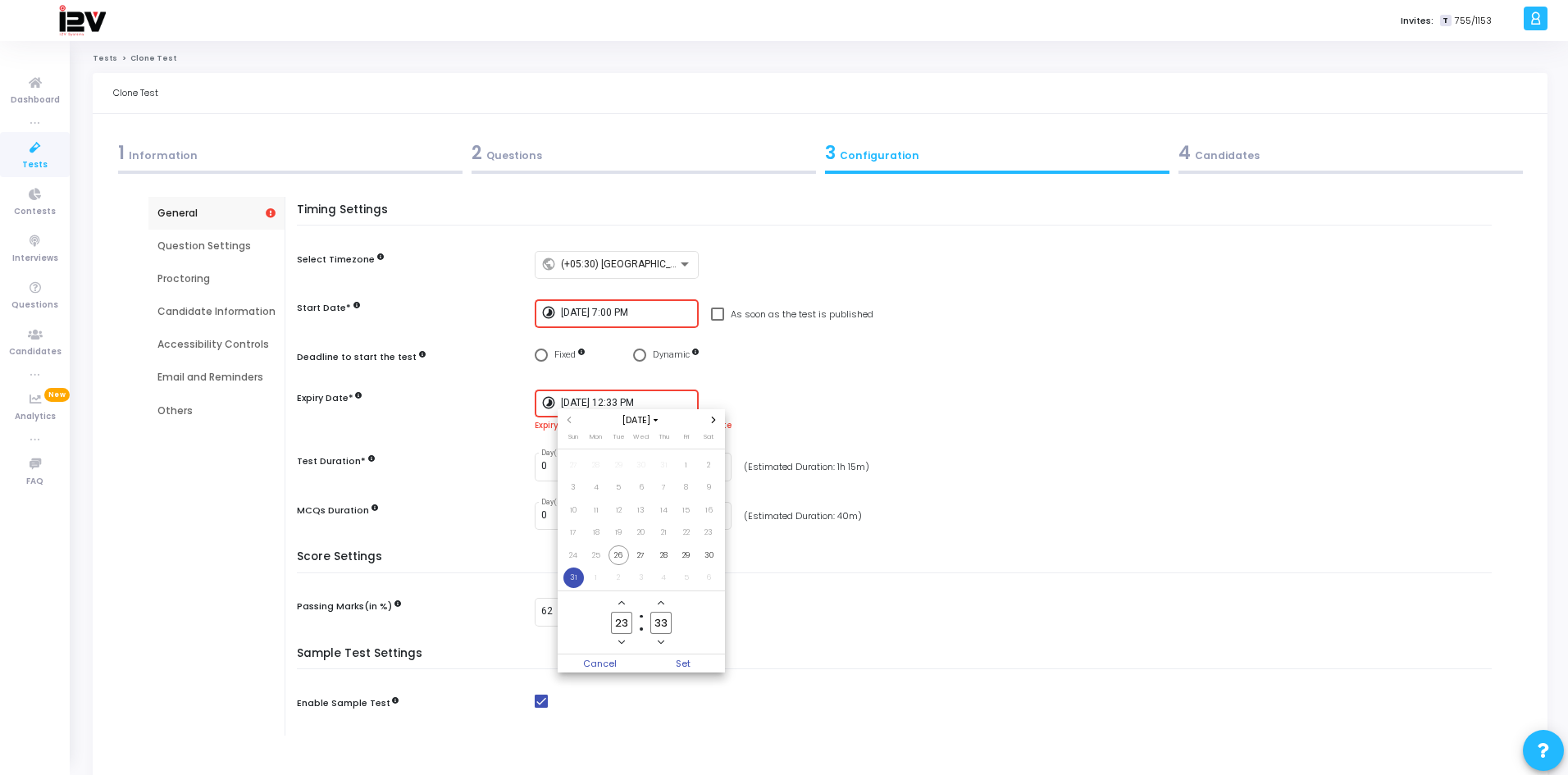
click at [665, 622] on input "33" at bounding box center [661, 623] width 21 height 22
type input "3"
type input "00"
click at [690, 664] on span "Set" at bounding box center [682, 663] width 83 height 18
type input "[DATE] 11:00 PM"
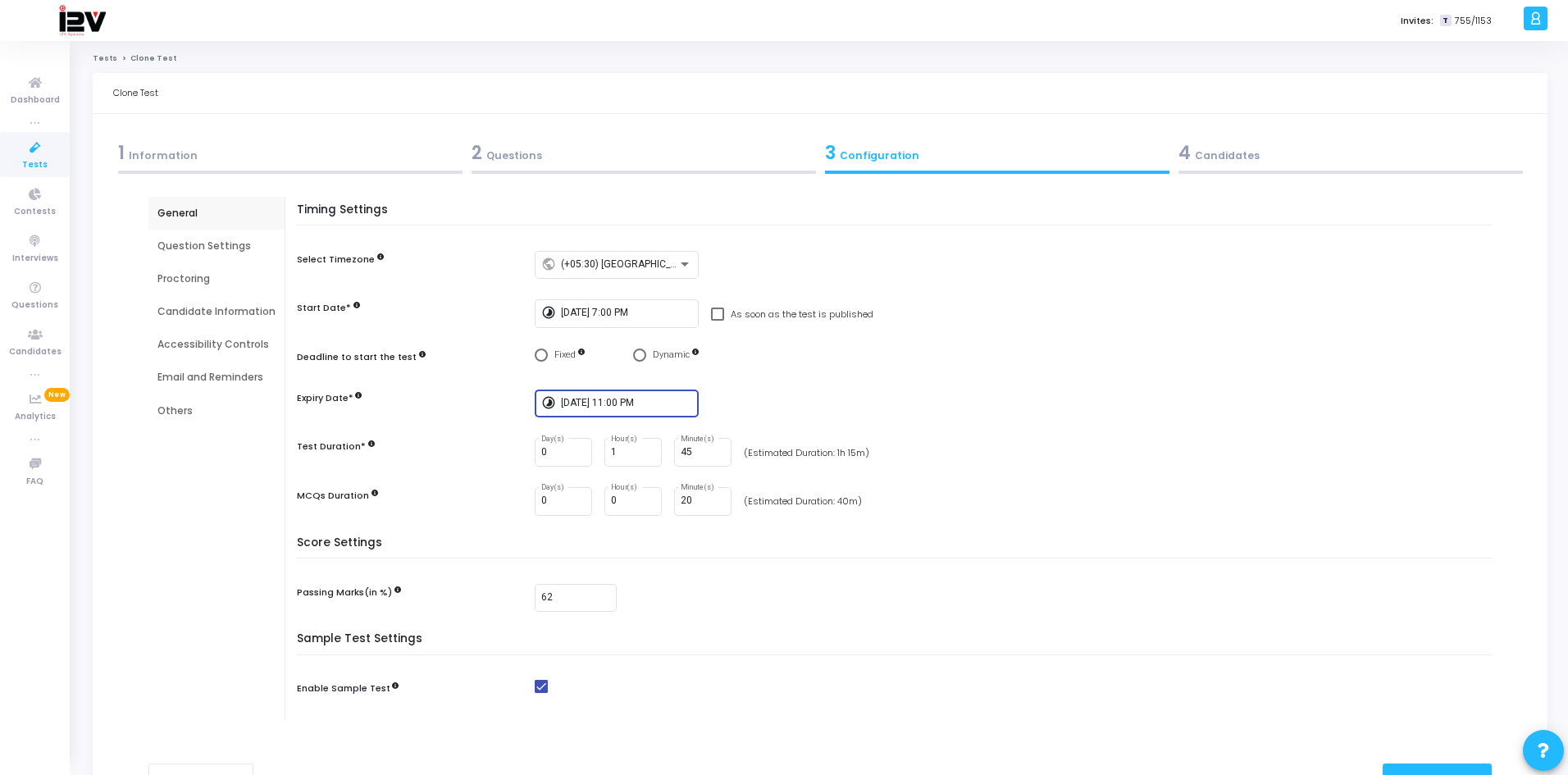
click at [625, 400] on input "[DATE] 11:00 PM" at bounding box center [627, 403] width 131 height 11
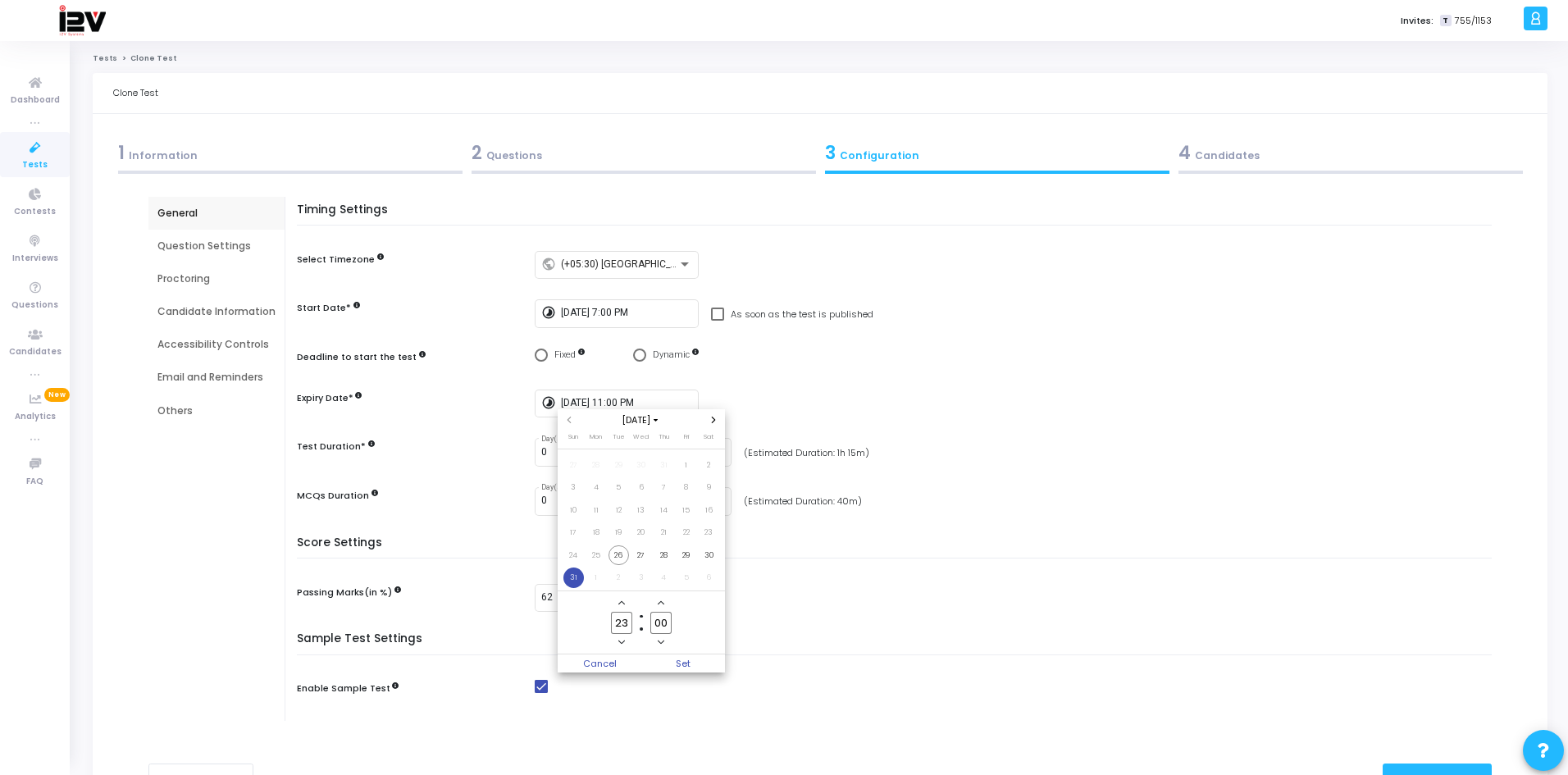
click at [664, 621] on input "00" at bounding box center [661, 623] width 21 height 22
type input "0"
type input "59"
click at [677, 669] on span "Set" at bounding box center [682, 663] width 83 height 18
type input "[DATE] 11:59 PM"
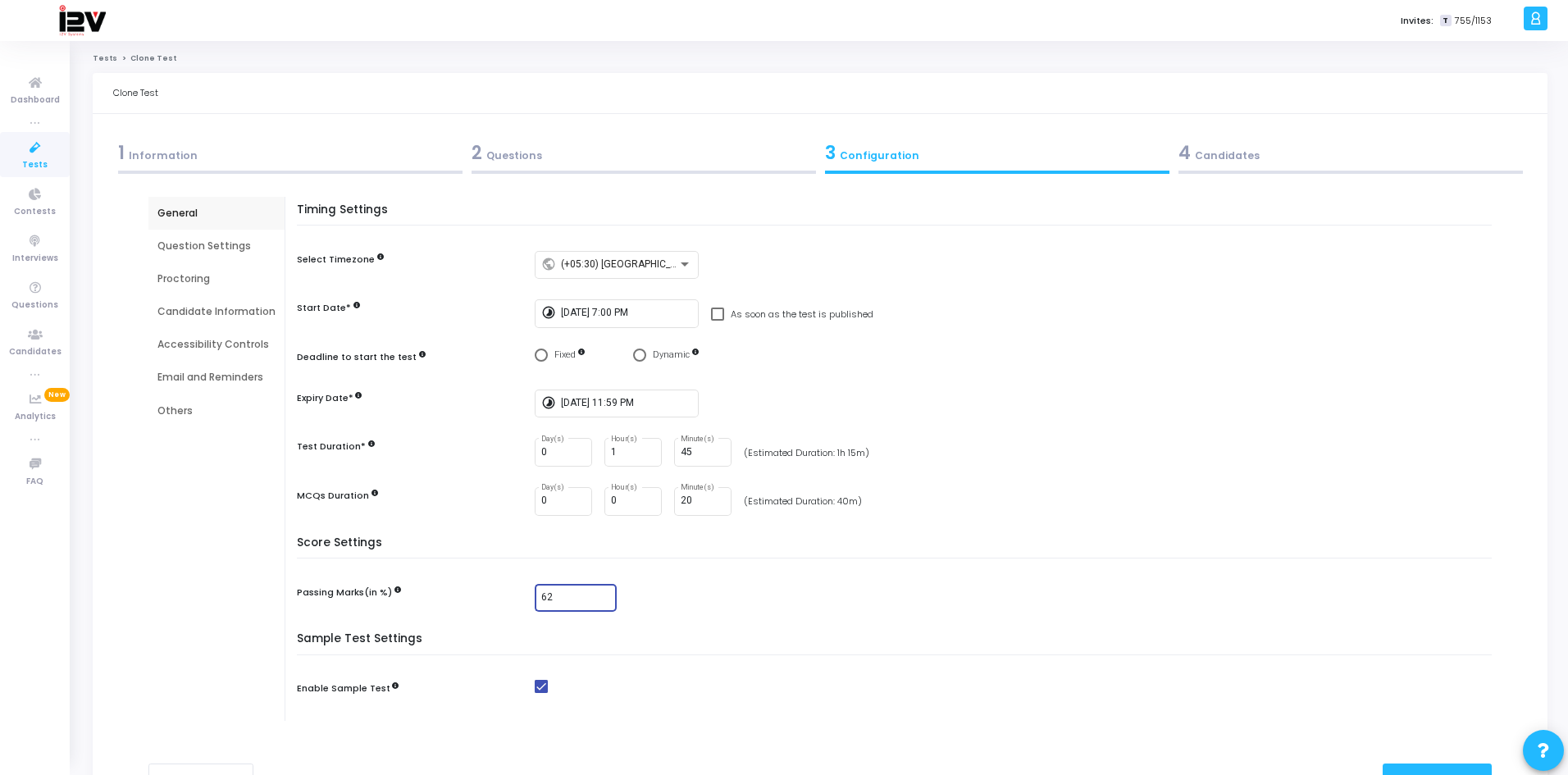
click at [566, 599] on input "62" at bounding box center [576, 597] width 69 height 11
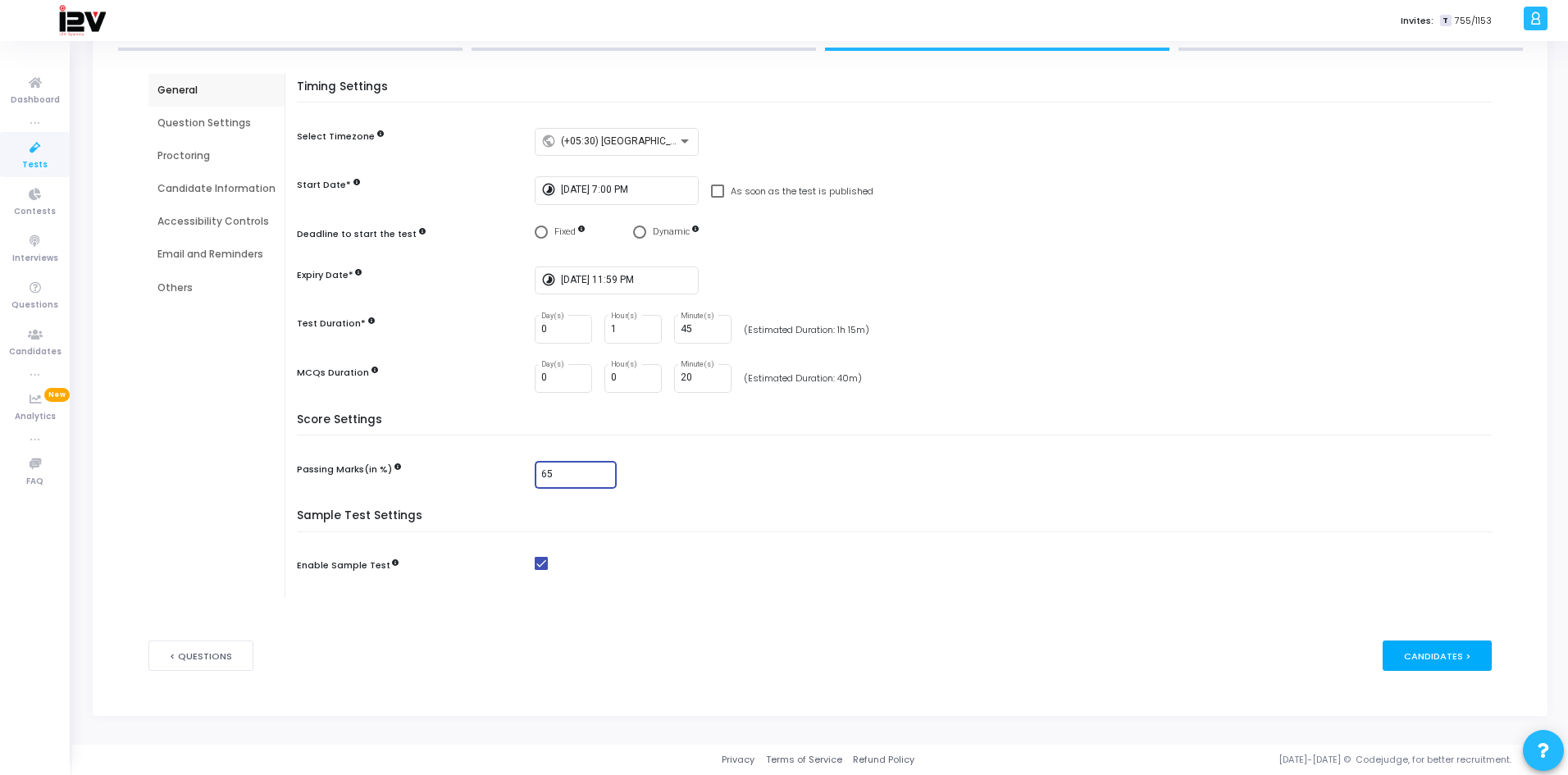
type input "65"
click at [1432, 656] on div "Candidates >" at bounding box center [1437, 655] width 109 height 30
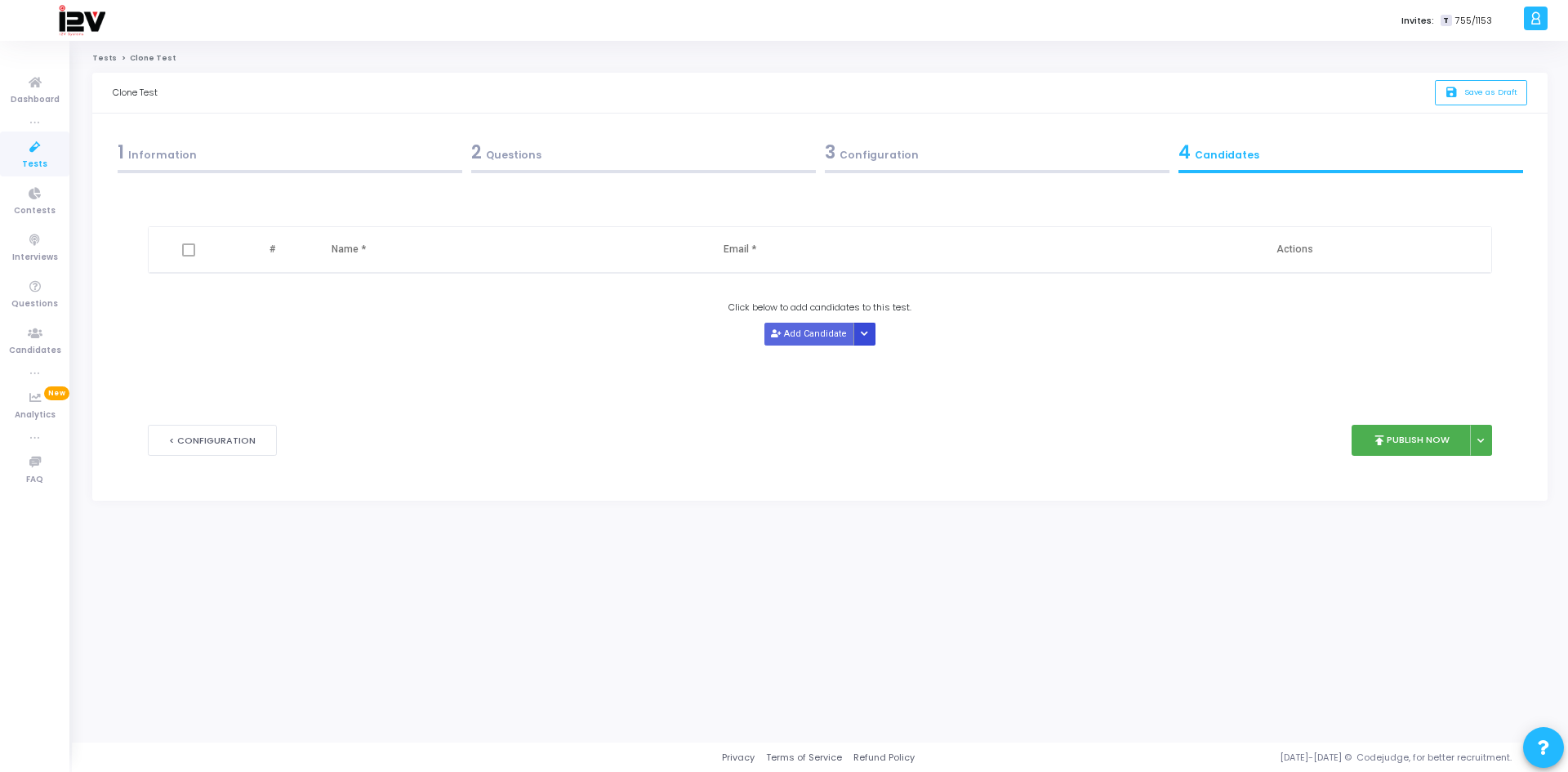
click at [868, 341] on button "Button group with nested dropdown" at bounding box center [865, 334] width 23 height 22
click at [900, 362] on button "Upload Candidate List" at bounding box center [913, 366] width 125 height 22
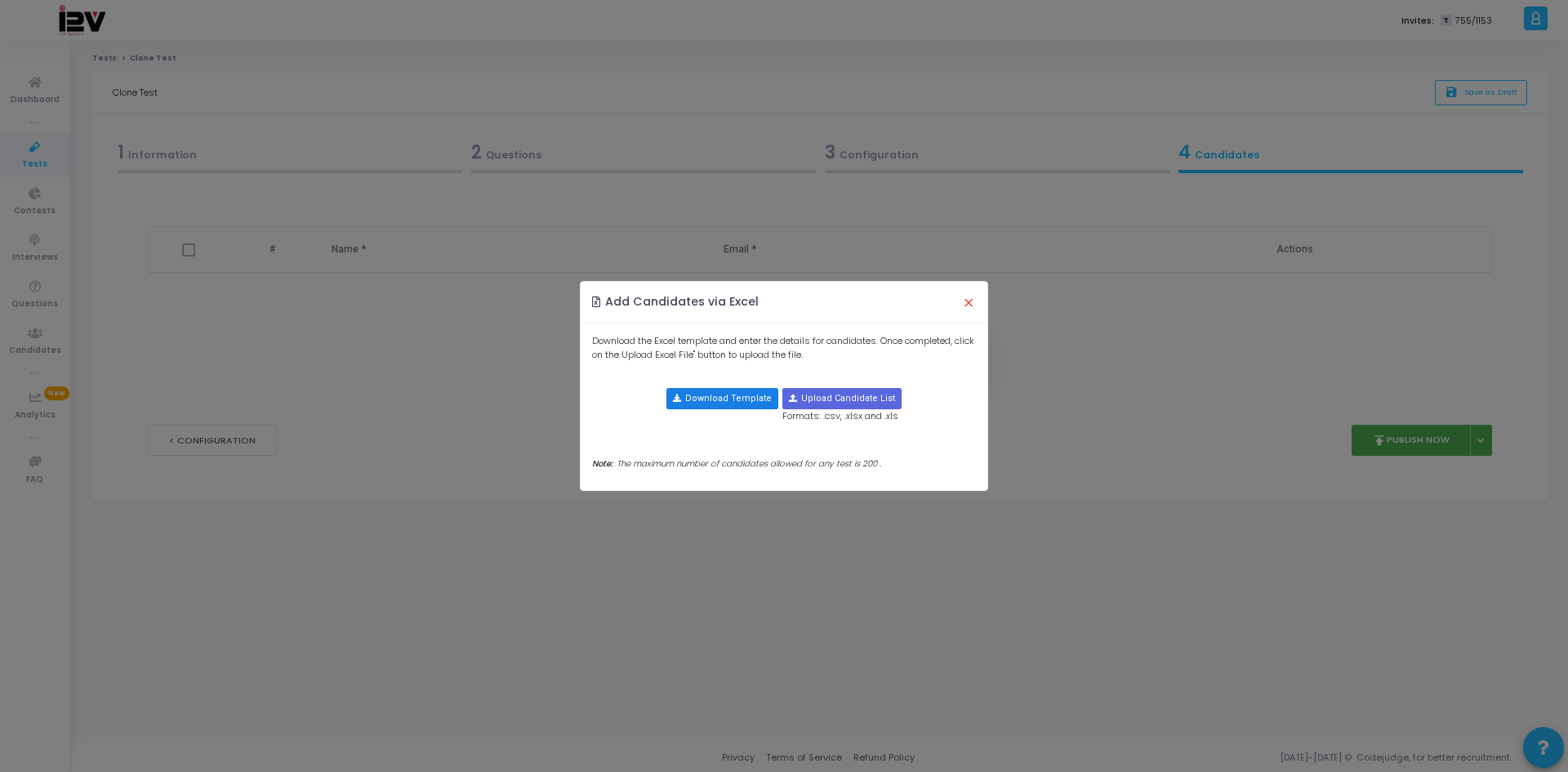
click at [745, 391] on button "Download Template" at bounding box center [722, 398] width 112 height 21
click at [826, 396] on input "file" at bounding box center [843, 398] width 118 height 20
type input "C:\fakepath\candidate-template.csv"
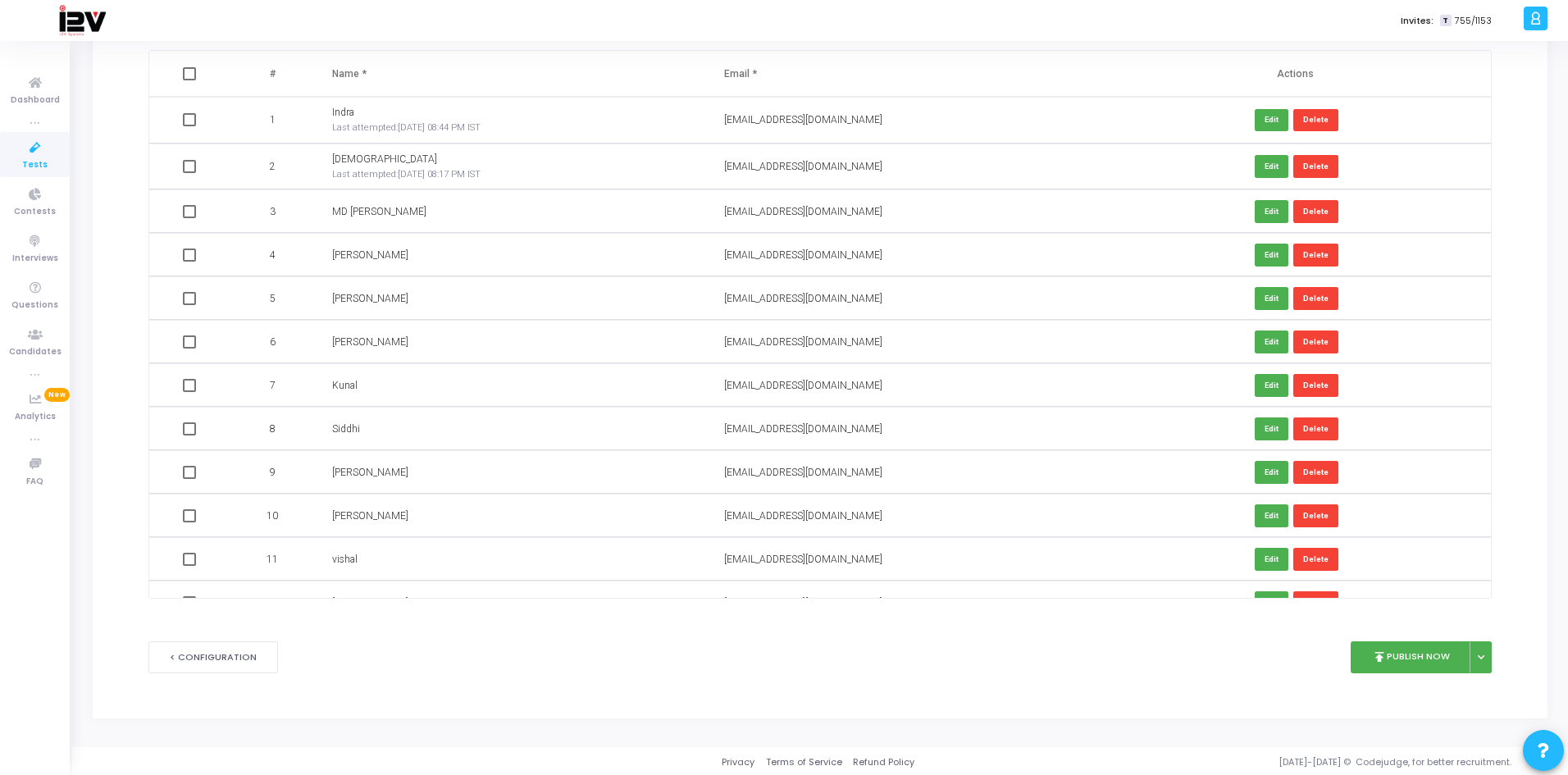
scroll to position [179, 0]
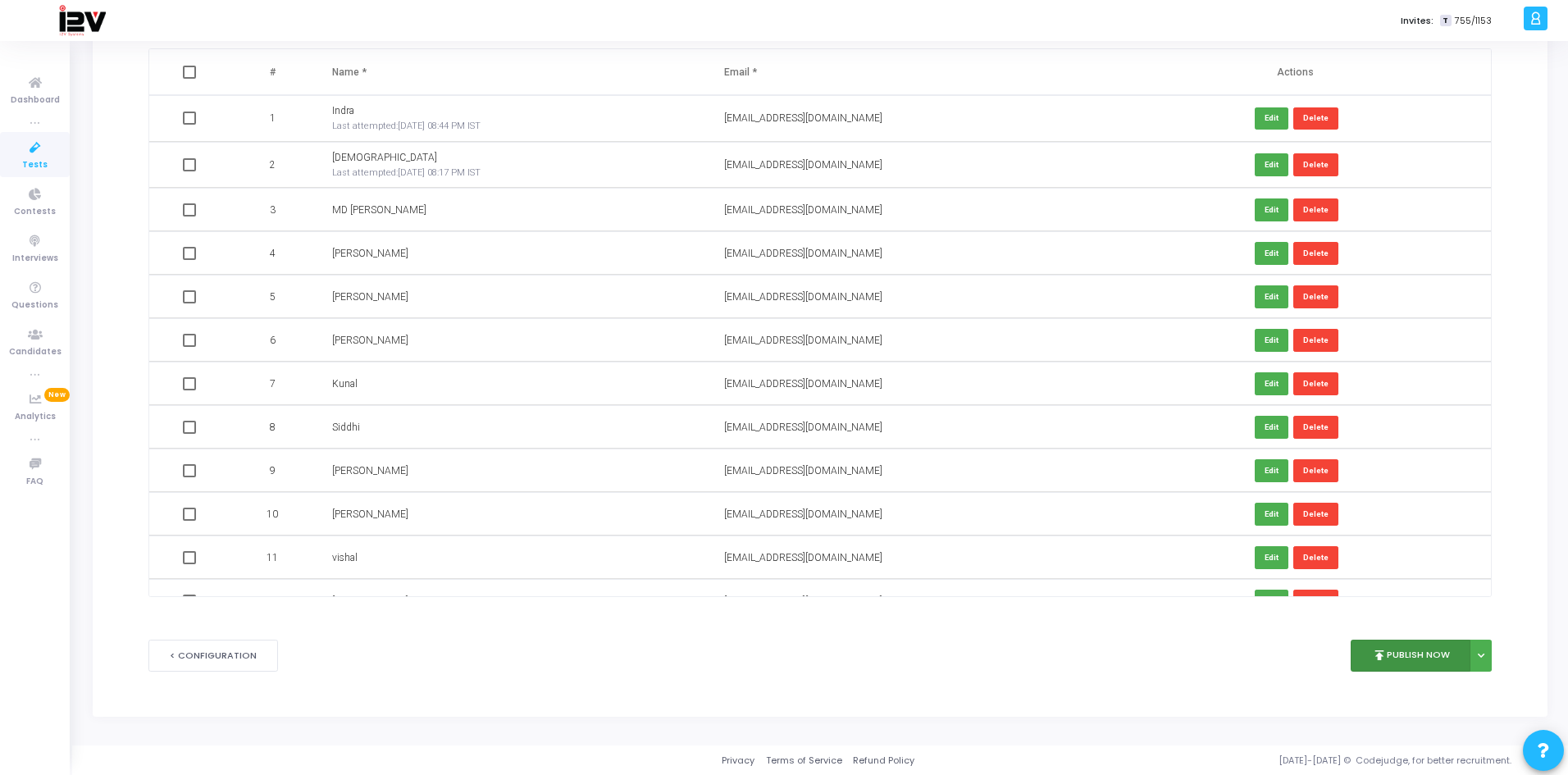
click at [1394, 651] on button "publish Publish Now" at bounding box center [1411, 656] width 120 height 32
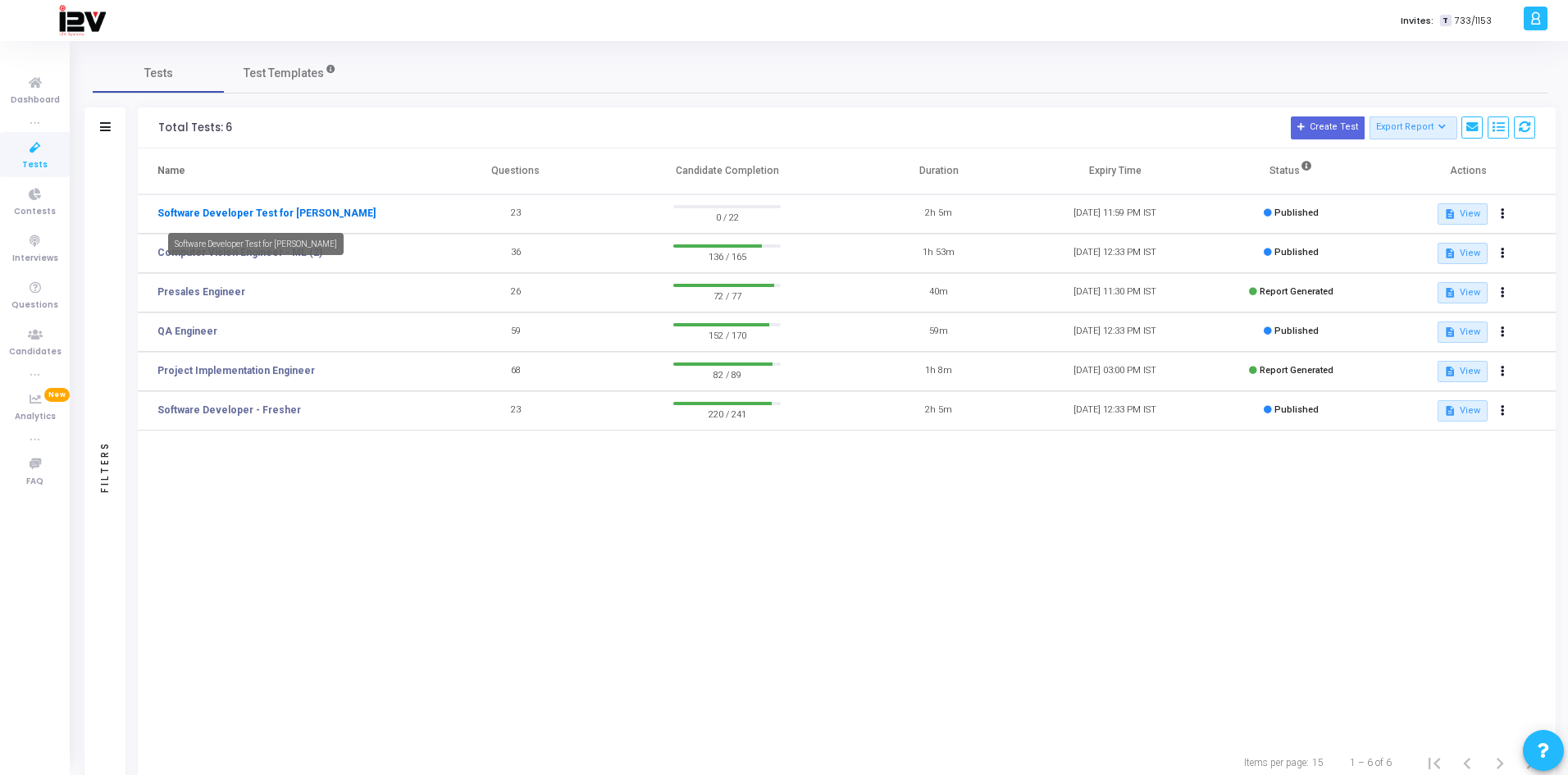
click at [306, 210] on link "Software Developer Test for [PERSON_NAME]" at bounding box center [267, 213] width 218 height 15
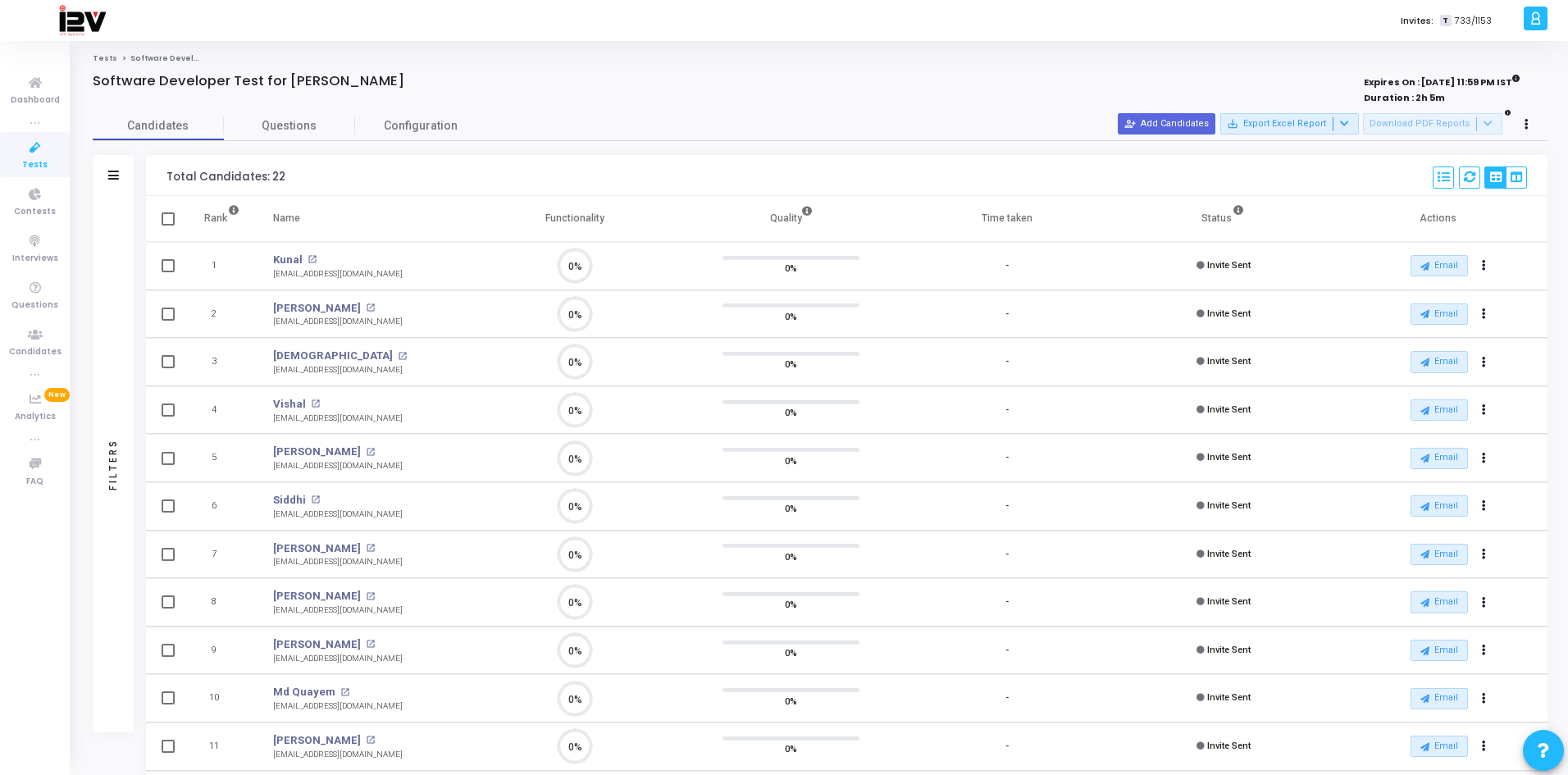
scroll to position [34, 42]
click at [451, 127] on span "Configuration" at bounding box center [421, 126] width 74 height 17
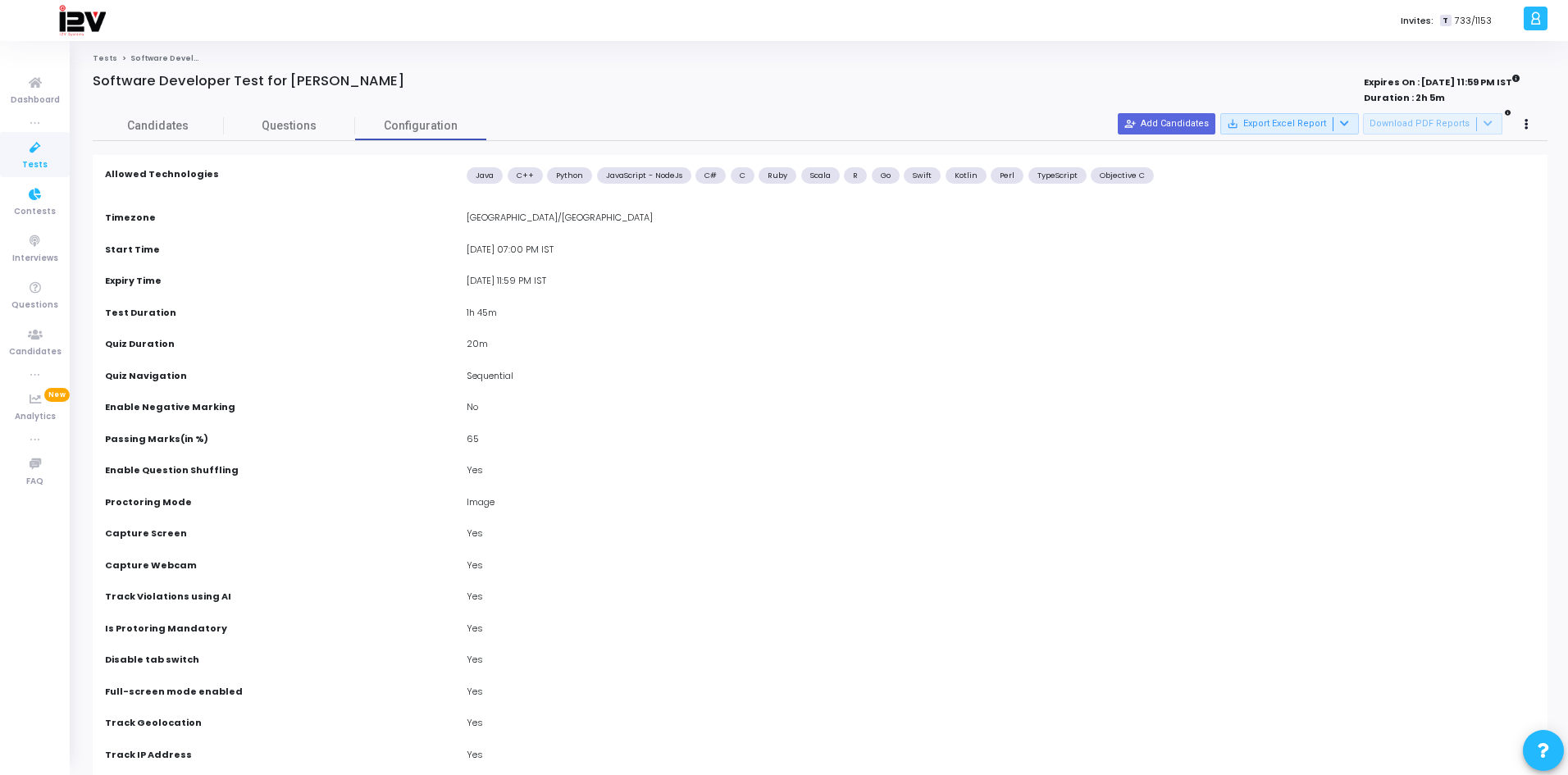
click at [34, 160] on span "Tests" at bounding box center [35, 165] width 26 height 14
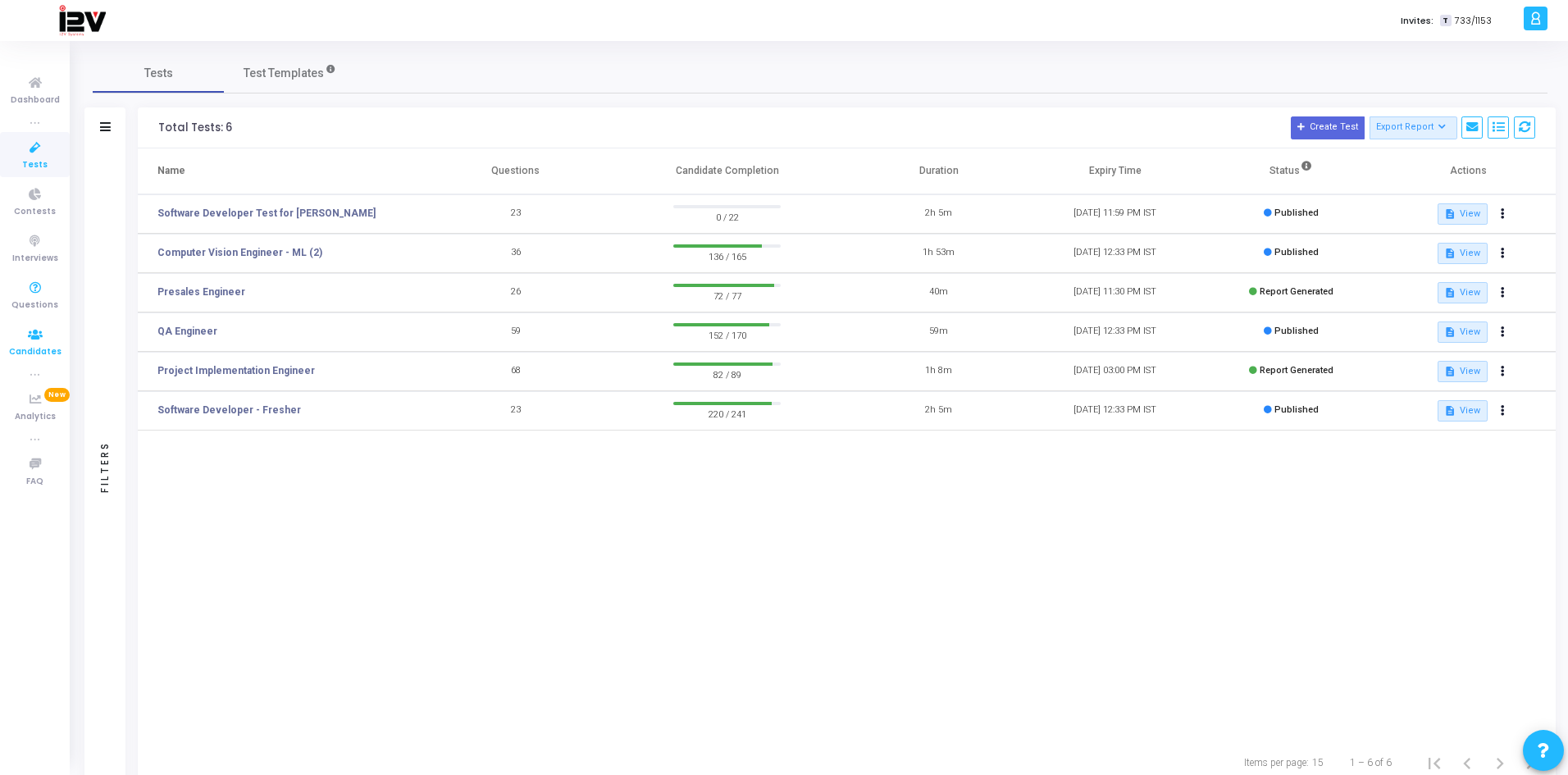
click at [33, 343] on icon at bounding box center [35, 335] width 34 height 21
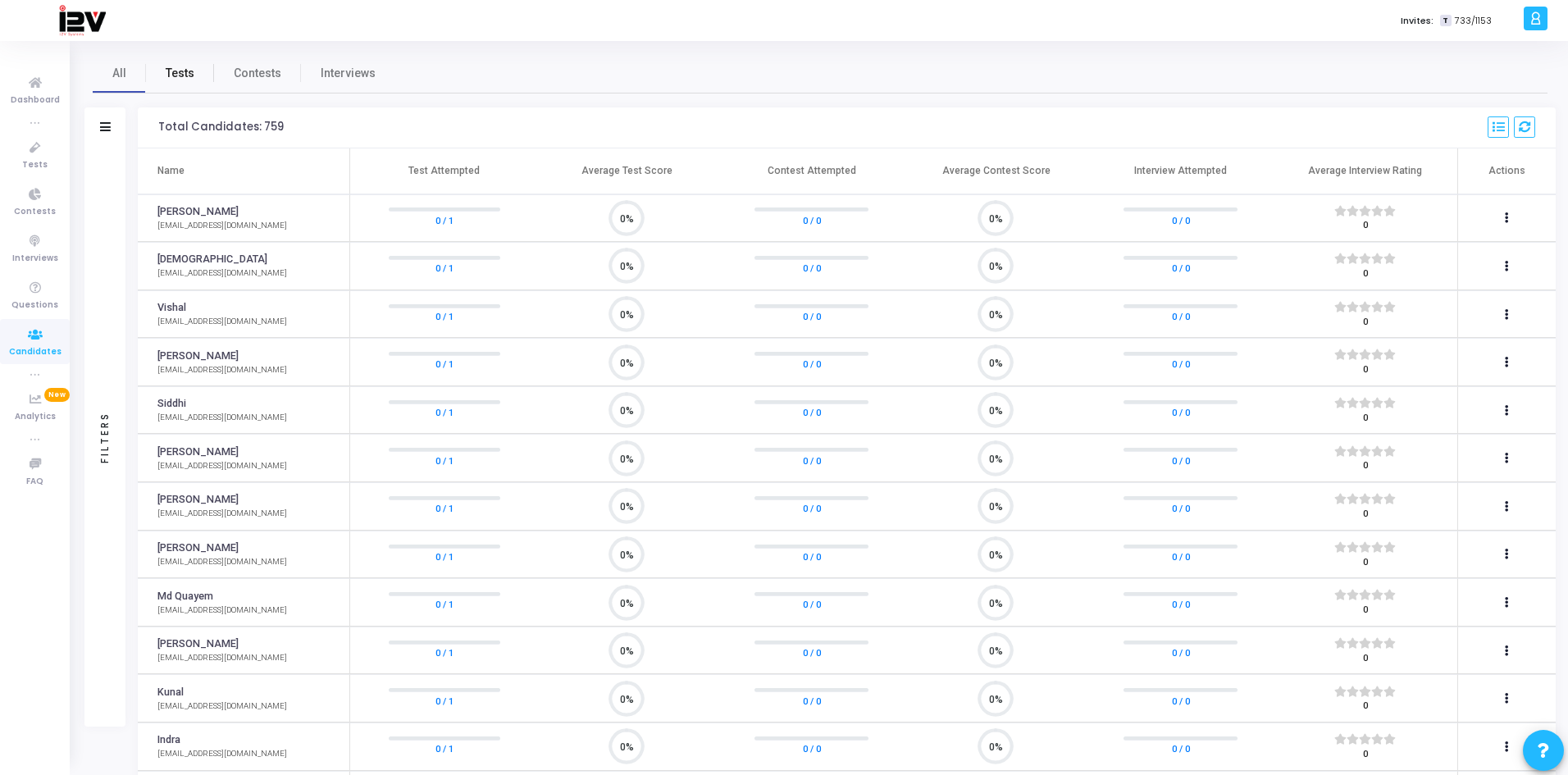
click at [189, 76] on span "Tests" at bounding box center [179, 74] width 28 height 17
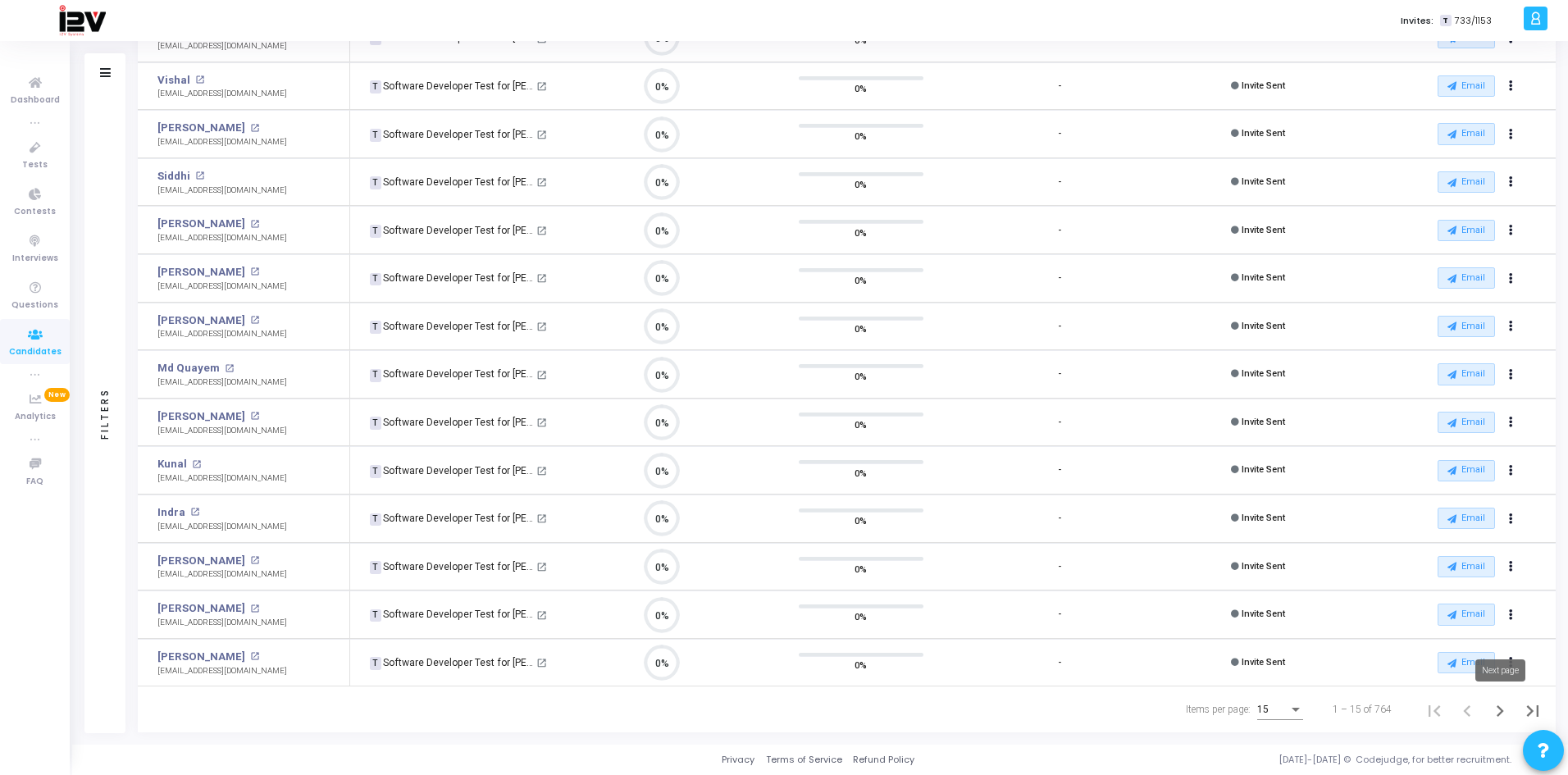
click at [1497, 706] on icon "Next page" at bounding box center [1500, 711] width 23 height 23
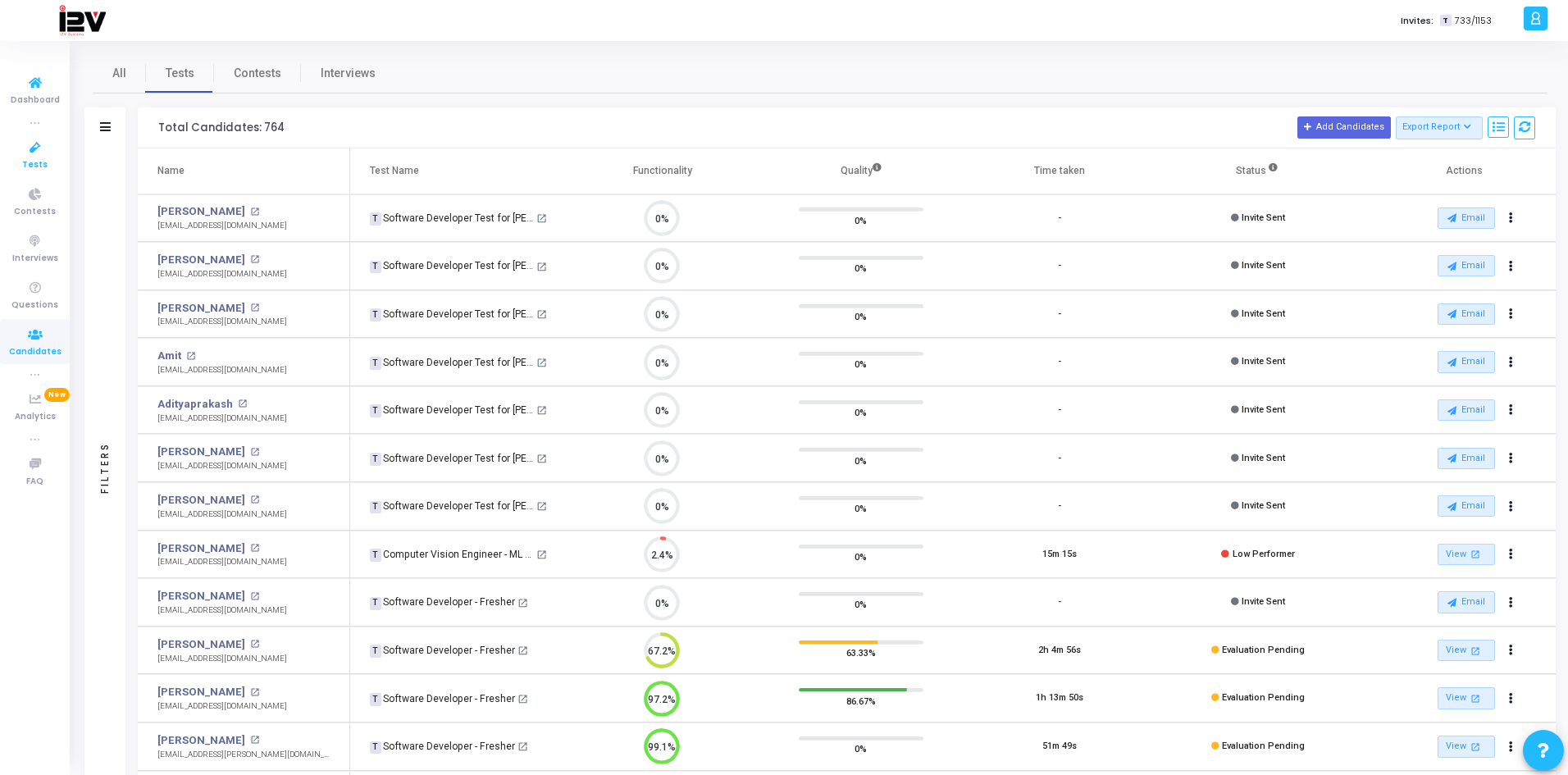
drag, startPoint x: 41, startPoint y: 161, endPoint x: 49, endPoint y: 162, distance: 8.1
click at [41, 161] on span "Tests" at bounding box center [35, 165] width 26 height 14
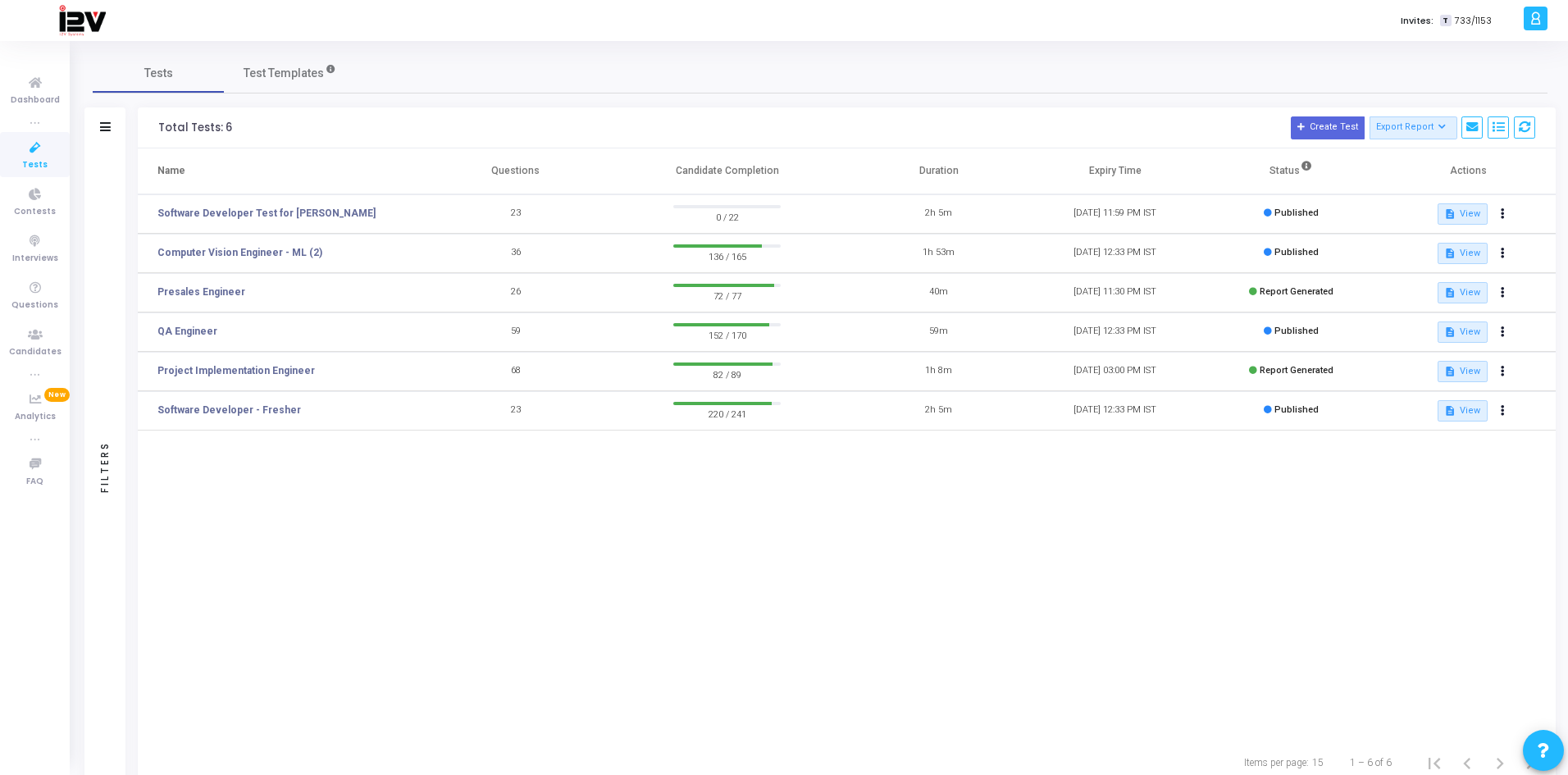
click at [107, 130] on icon at bounding box center [106, 126] width 10 height 9
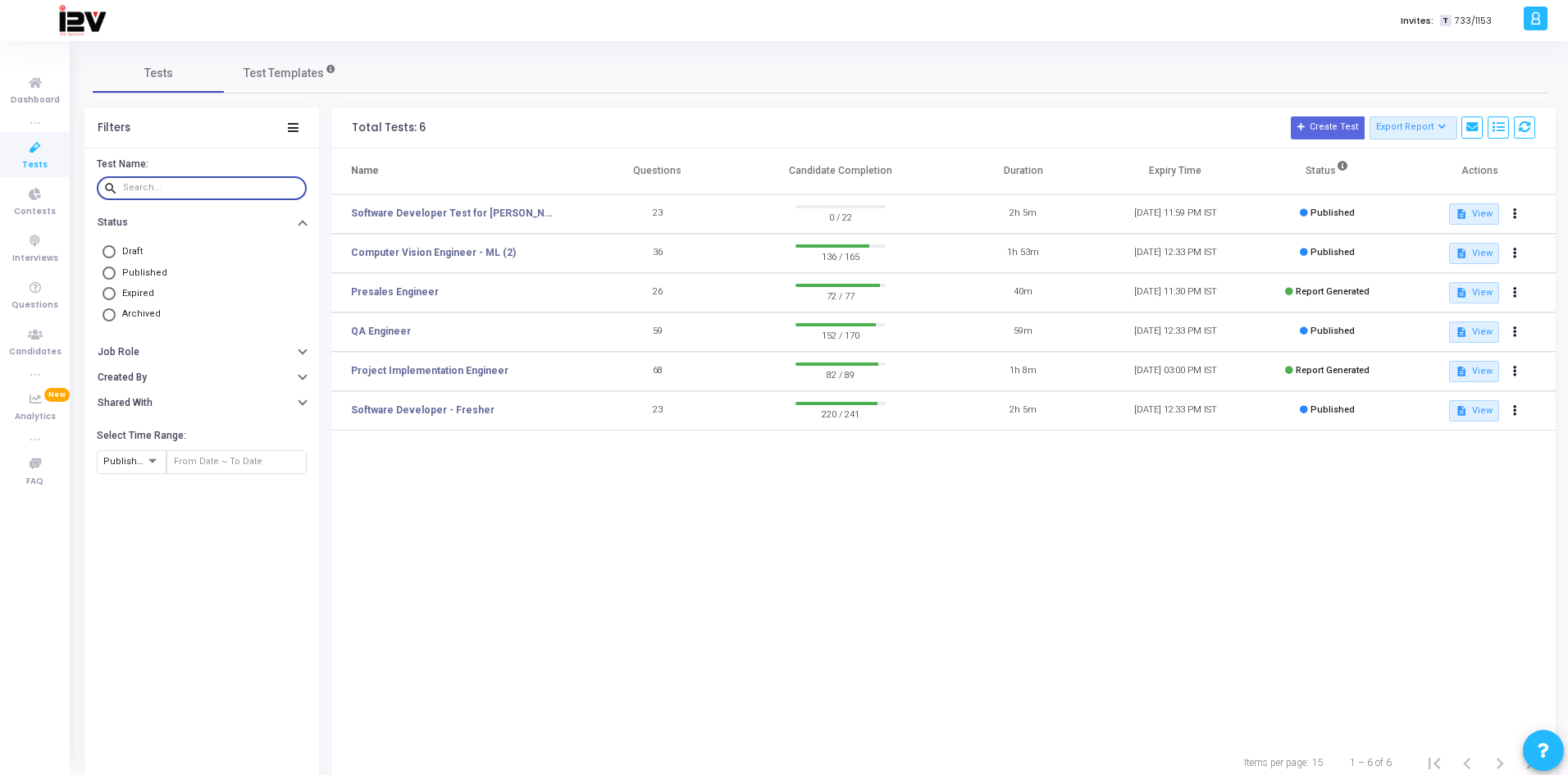
click at [158, 191] on input "text" at bounding box center [211, 187] width 177 height 9
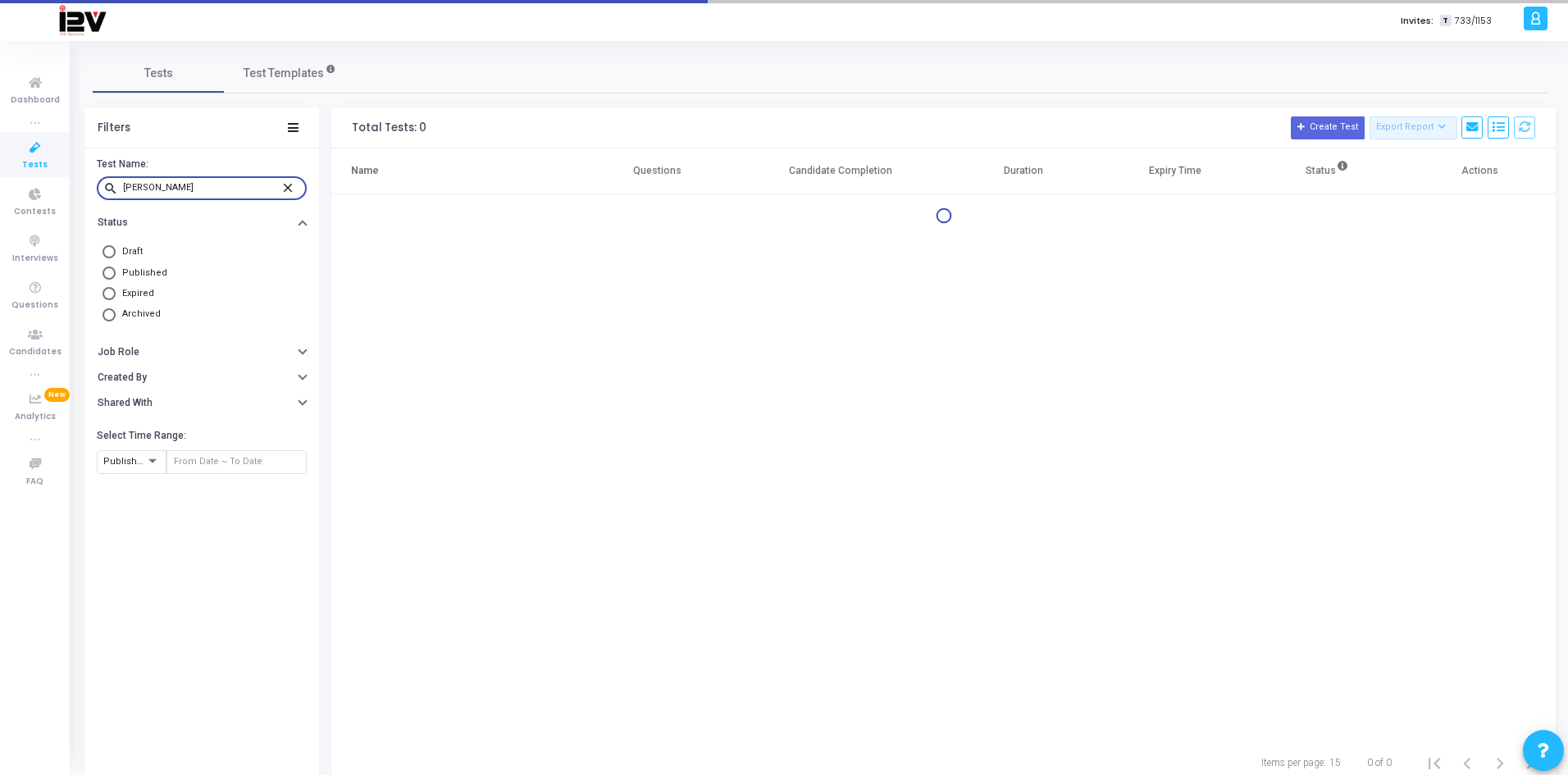
type input "[PERSON_NAME]"
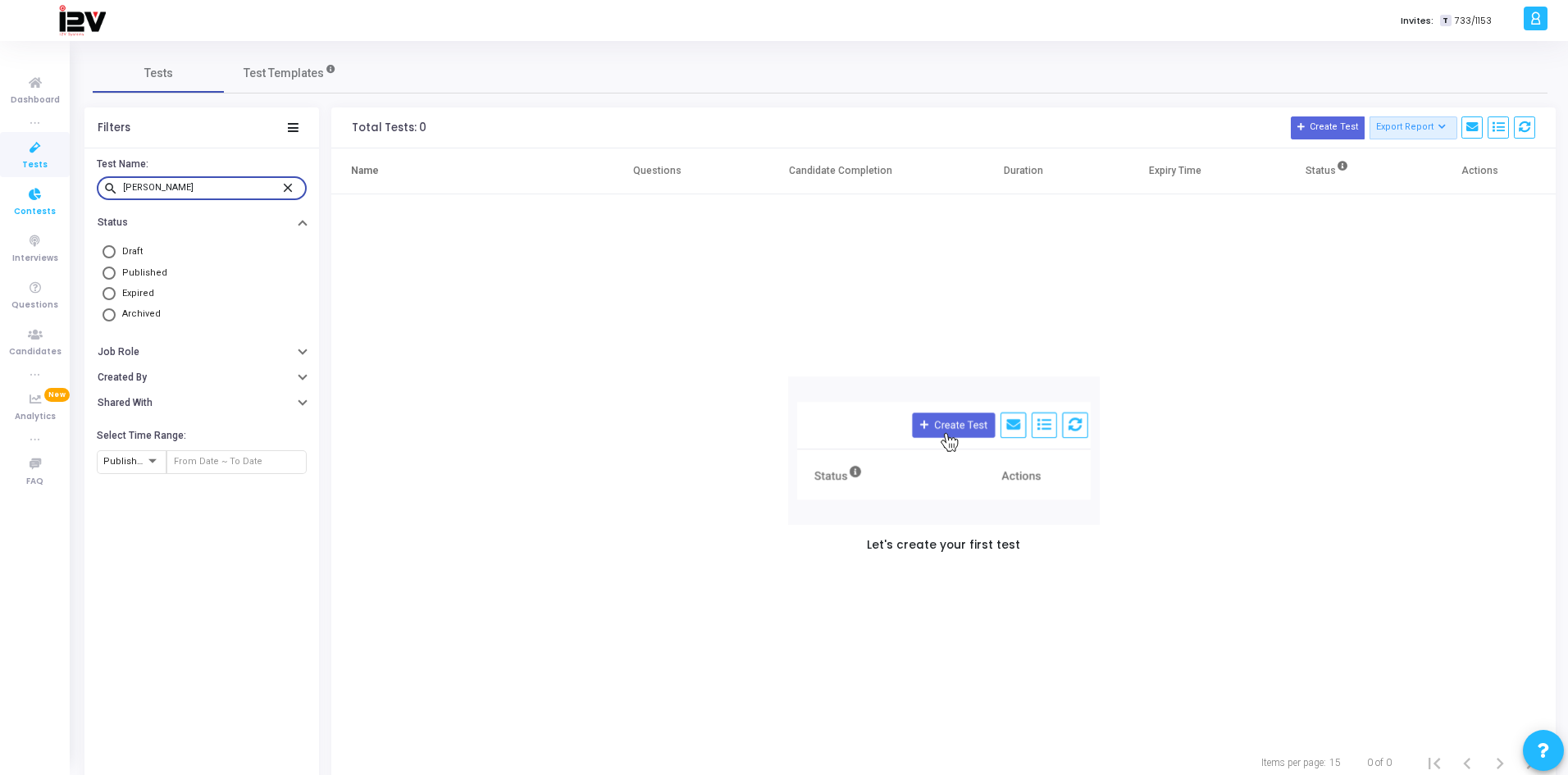
drag, startPoint x: 195, startPoint y: 185, endPoint x: 53, endPoint y: 186, distance: 142.0
click at [53, 186] on div "Dashboard true Tests Contests Interviews Questions Candidates true Analytics Ne…" at bounding box center [784, 387] width 1568 height 775
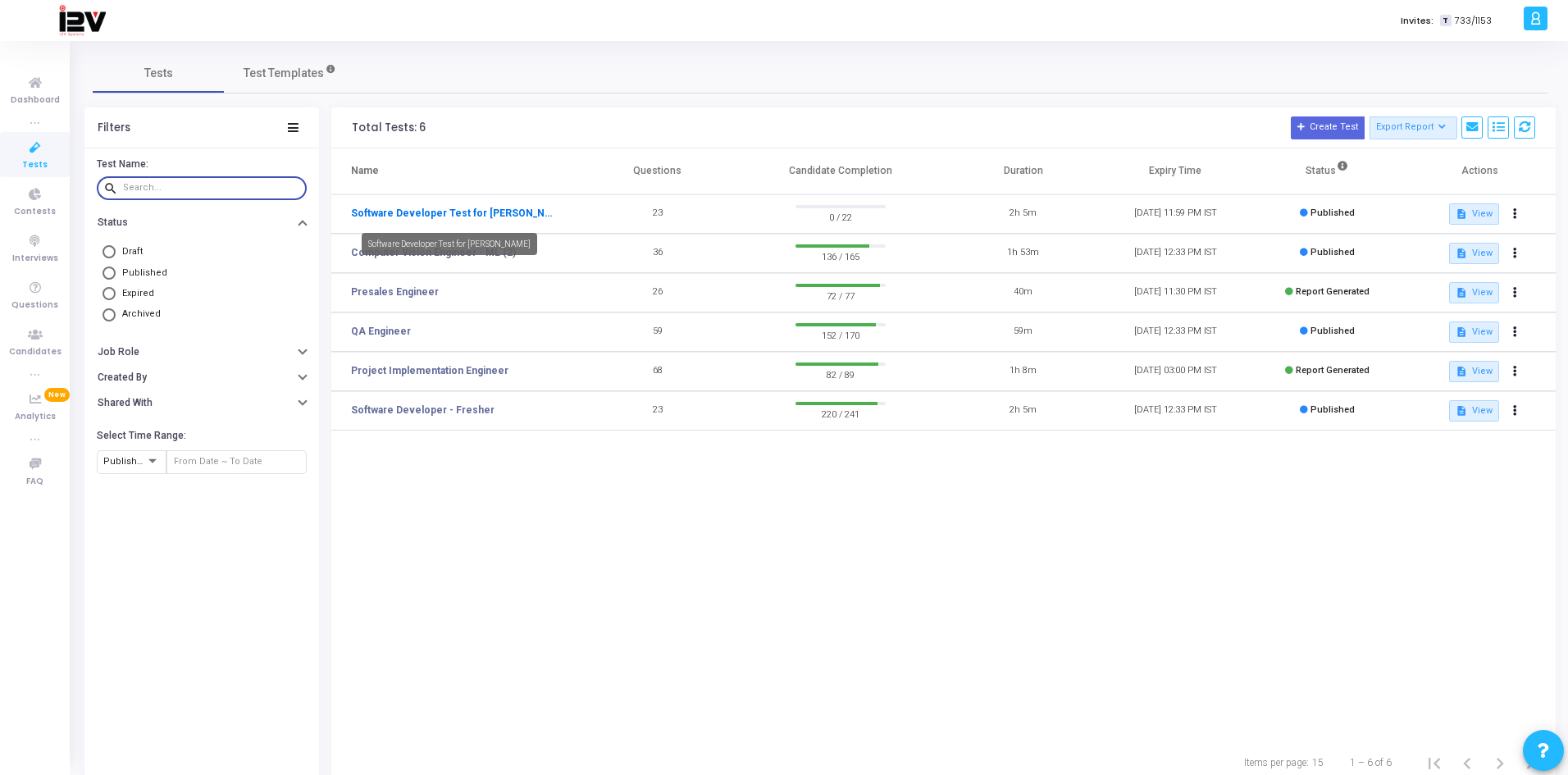
click at [499, 210] on link "Software Developer Test for [PERSON_NAME]" at bounding box center [452, 213] width 203 height 15
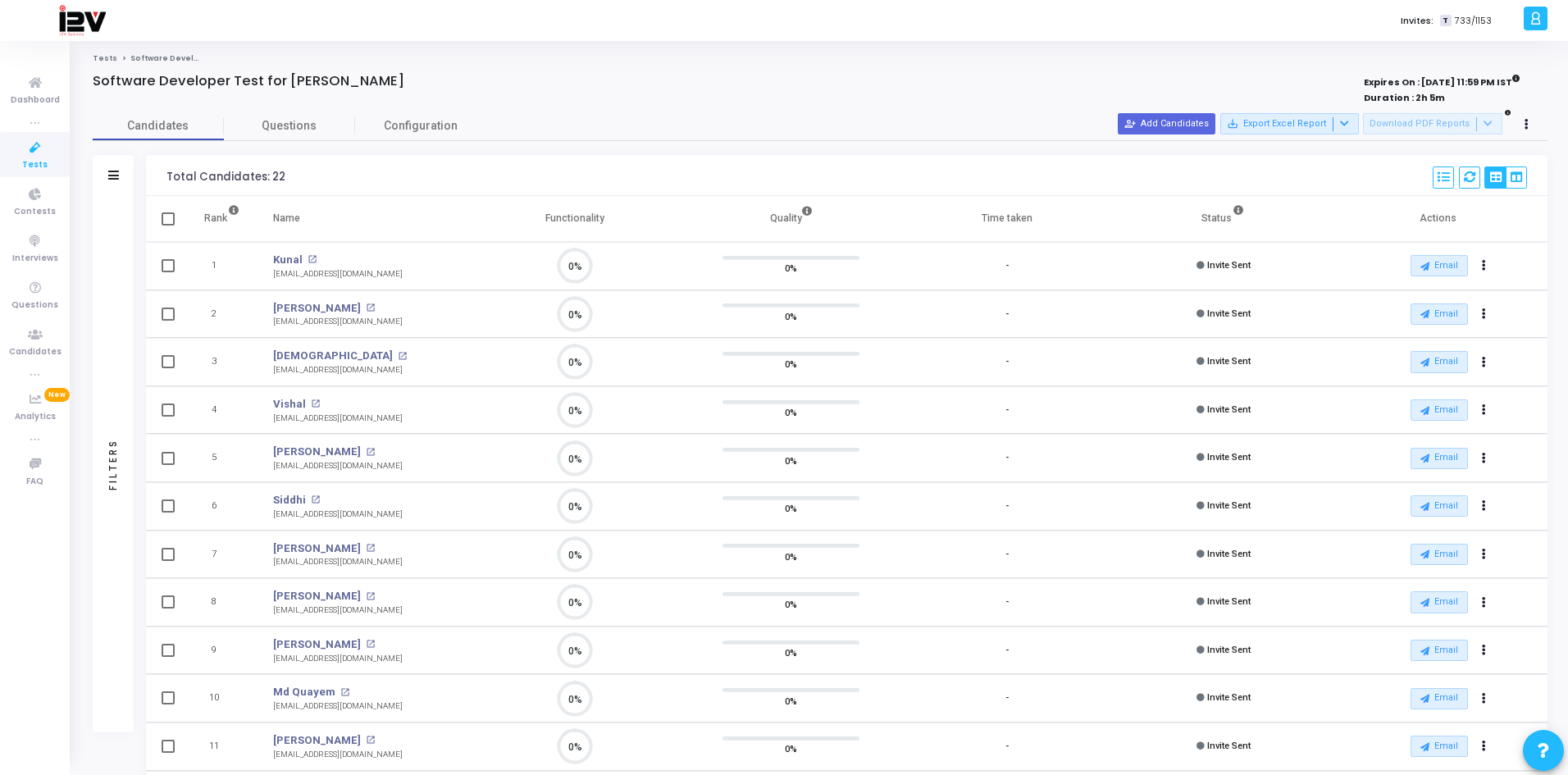
scroll to position [34, 42]
click at [38, 340] on icon at bounding box center [35, 335] width 34 height 21
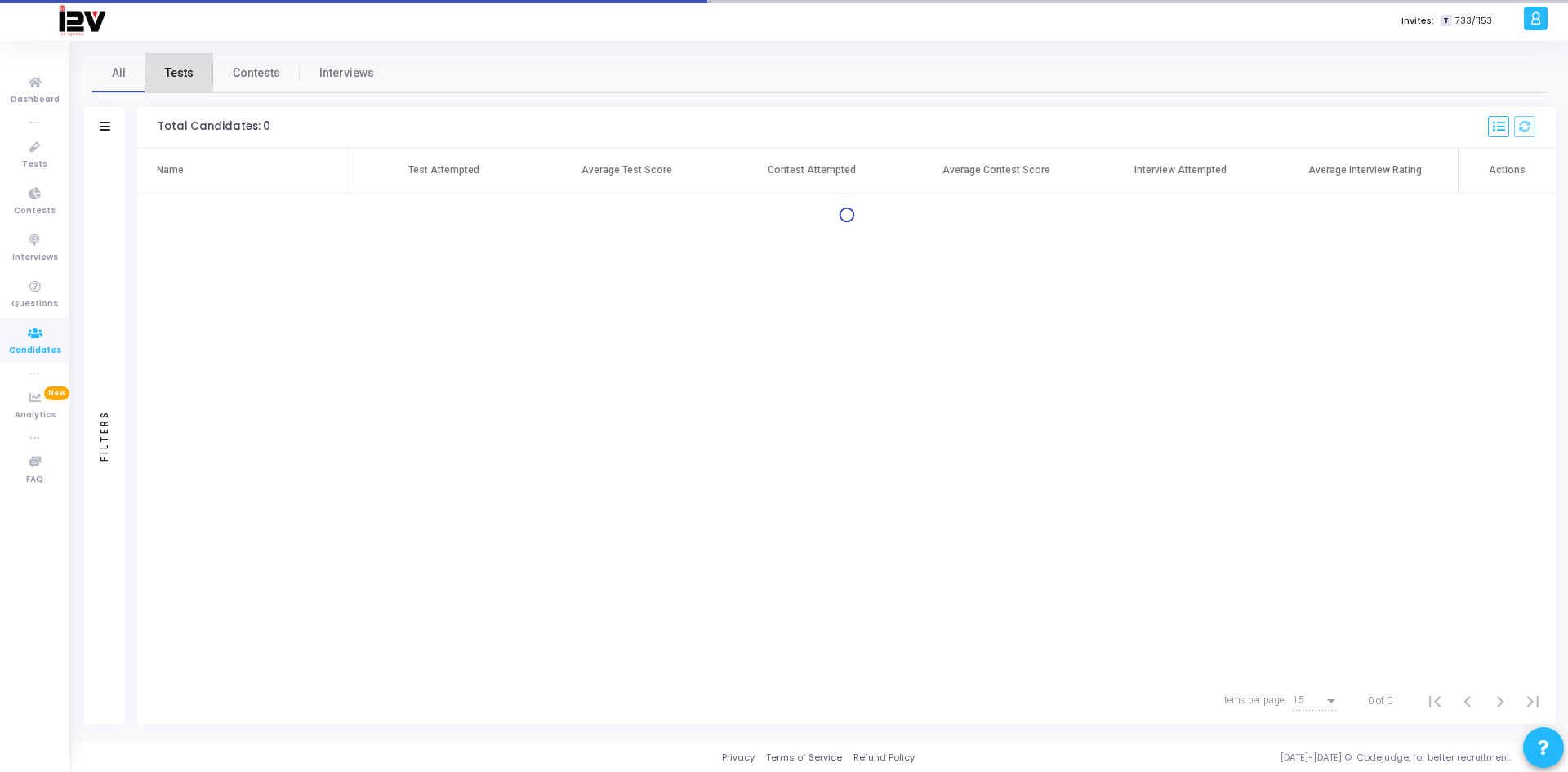
click at [182, 76] on span "Tests" at bounding box center [179, 74] width 28 height 17
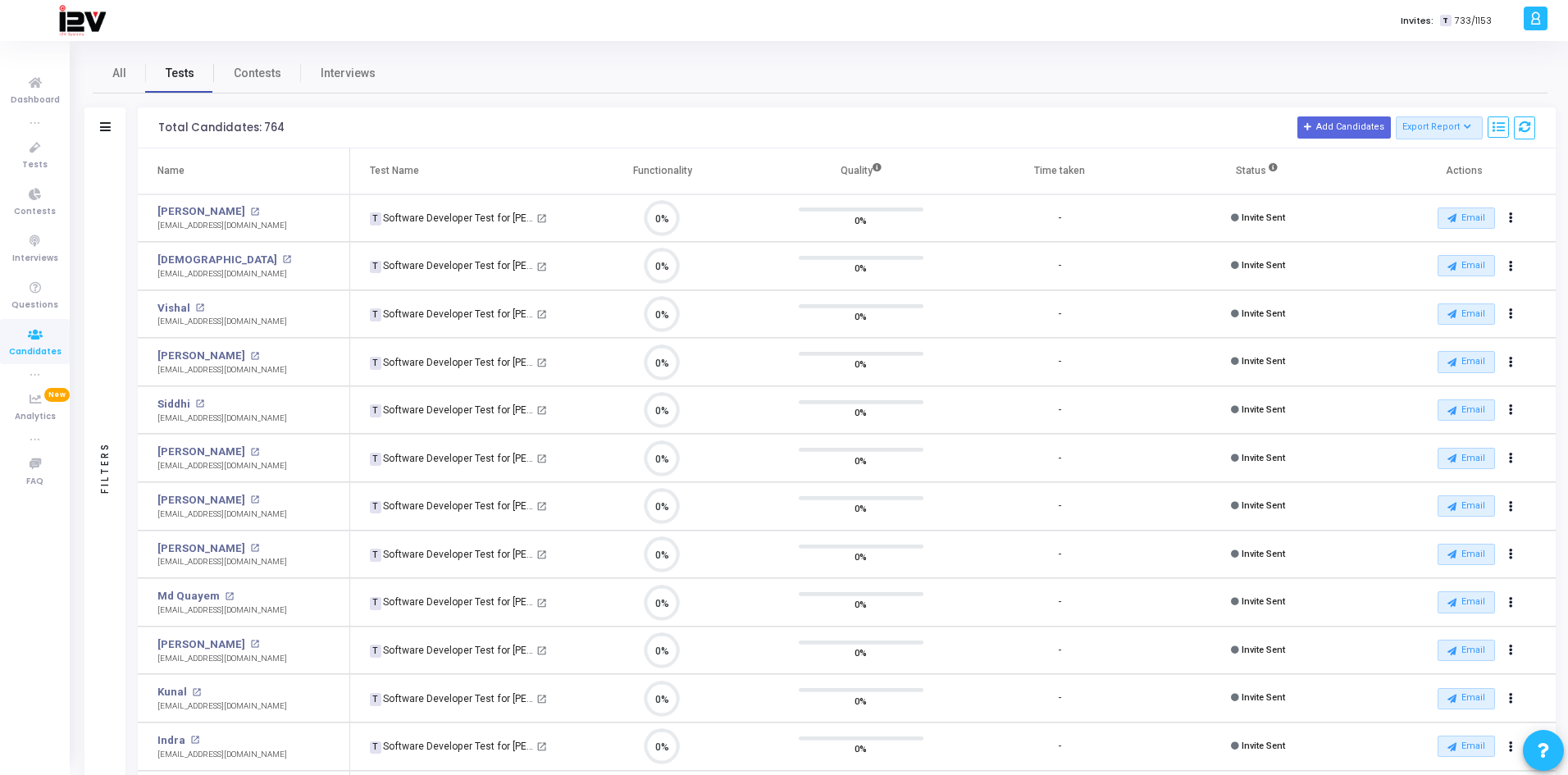
scroll to position [34, 42]
